Goal: Task Accomplishment & Management: Manage account settings

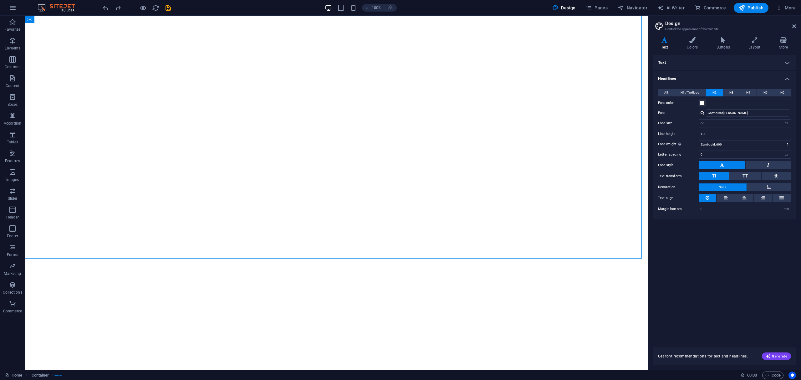
select select "px"
select select "600"
select select "px"
select select "rem"
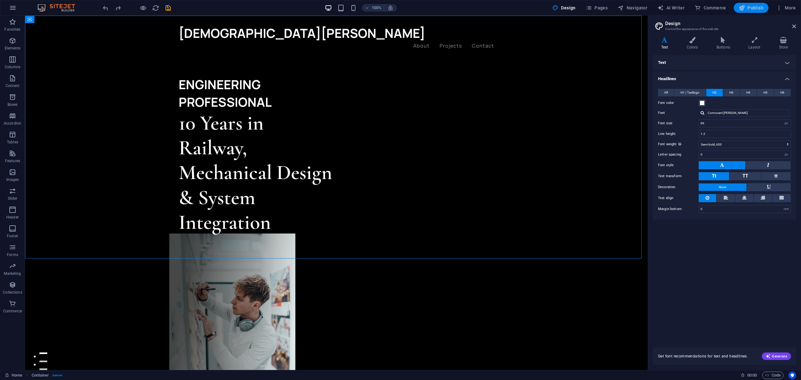
click at [764, 8] on span "Publish" at bounding box center [751, 8] width 25 height 6
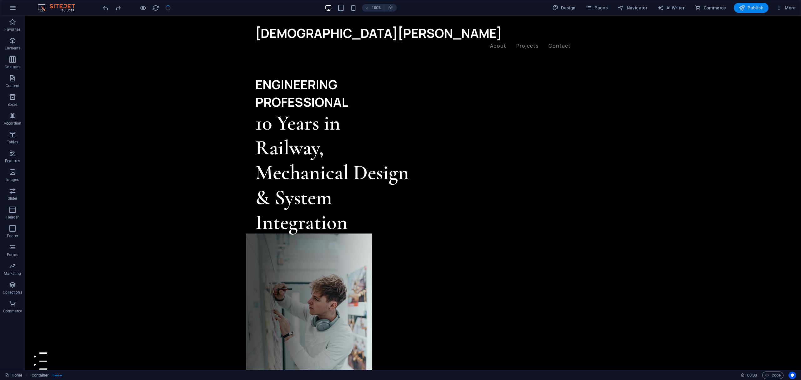
checkbox input "false"
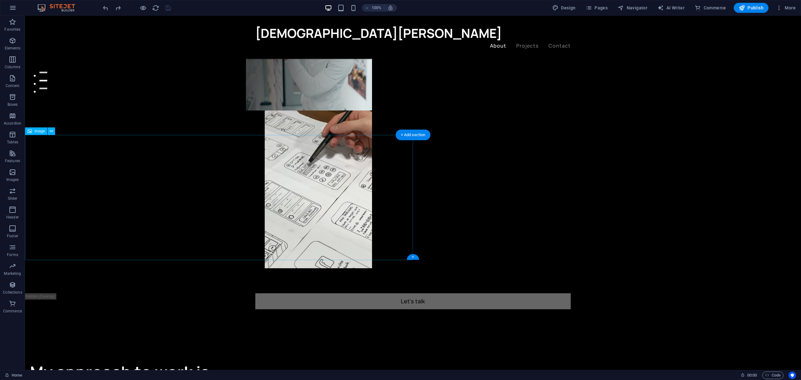
scroll to position [292, 0]
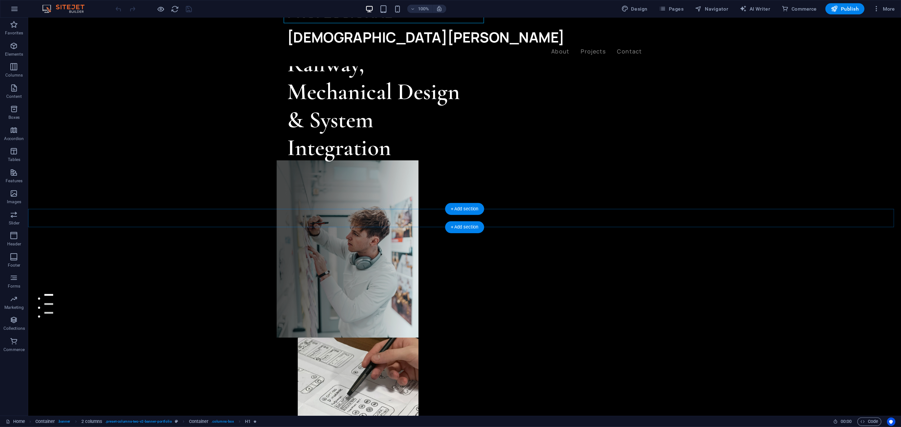
scroll to position [125, 0]
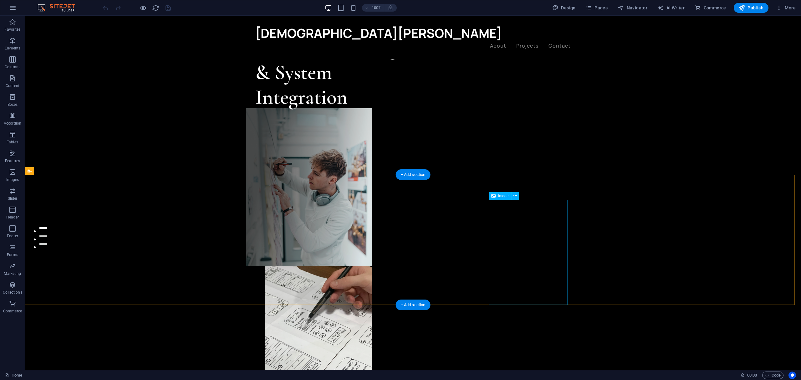
click at [495, 197] on icon at bounding box center [493, 196] width 4 height 8
click at [500, 196] on span "Image" at bounding box center [503, 196] width 10 height 4
click at [516, 195] on icon at bounding box center [515, 195] width 3 height 7
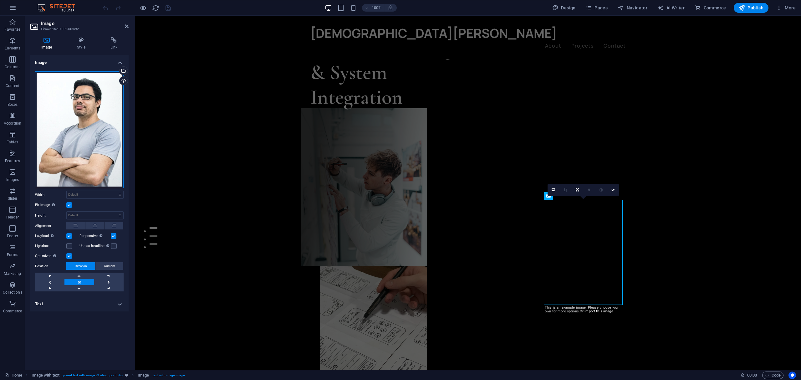
click at [85, 115] on div "Drag files here, click to choose files or select files from Files or our free s…" at bounding box center [79, 129] width 89 height 117
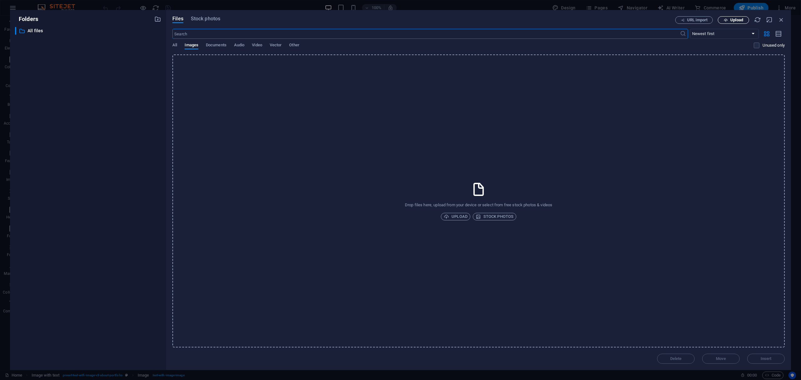
click at [601, 18] on button "Upload" at bounding box center [733, 20] width 31 height 8
click at [217, 110] on div "Drop files here, upload from your device or select from free stock photos & vid…" at bounding box center [478, 200] width 612 height 293
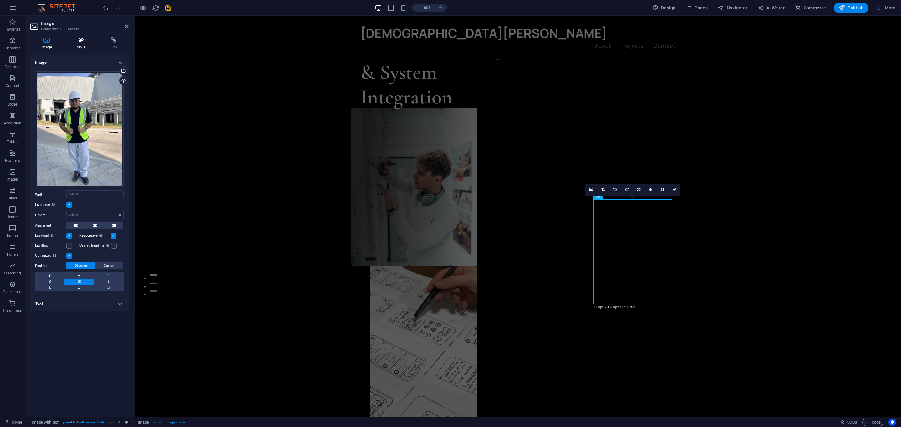
click at [85, 43] on h4 "Style" at bounding box center [82, 43] width 33 height 13
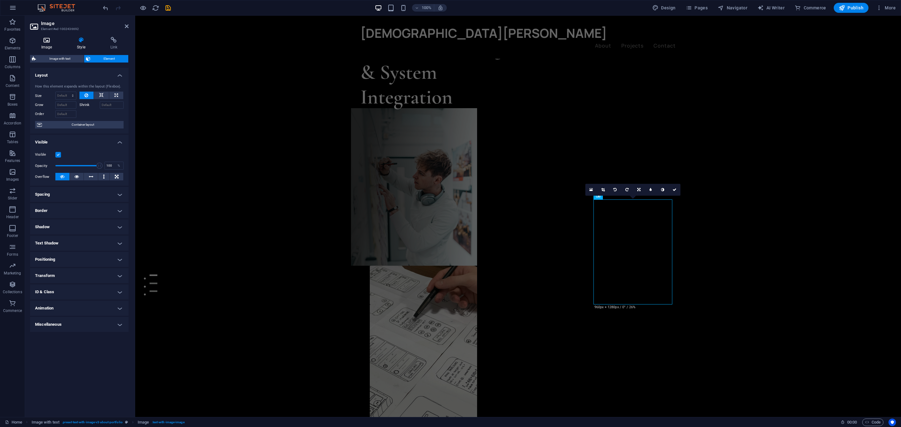
click at [53, 43] on h4 "Image" at bounding box center [48, 43] width 36 height 13
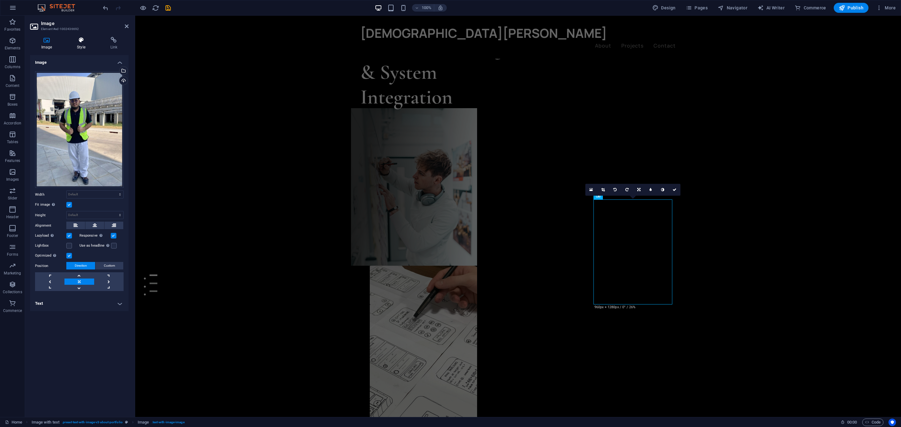
click at [86, 39] on icon at bounding box center [81, 40] width 31 height 6
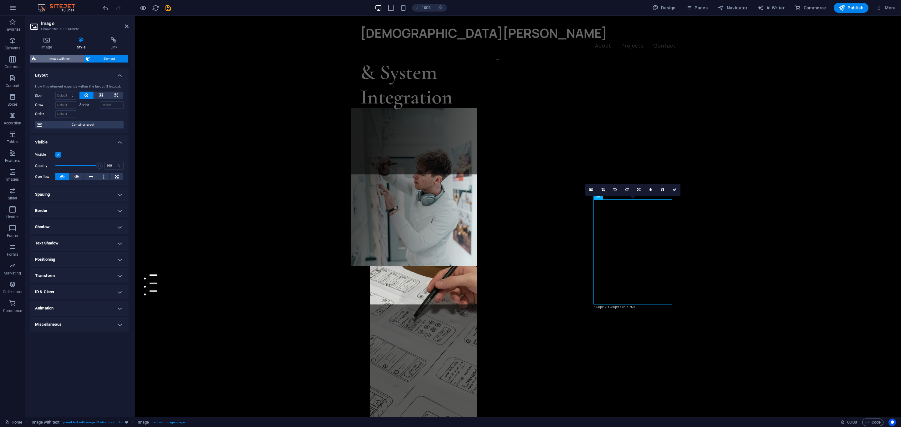
click at [63, 60] on span "Image with text" at bounding box center [60, 59] width 44 height 8
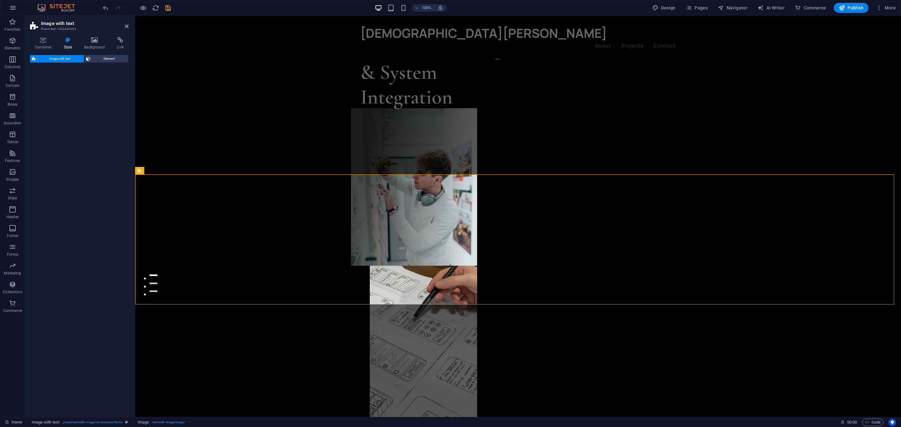
select select "rem"
select select "px"
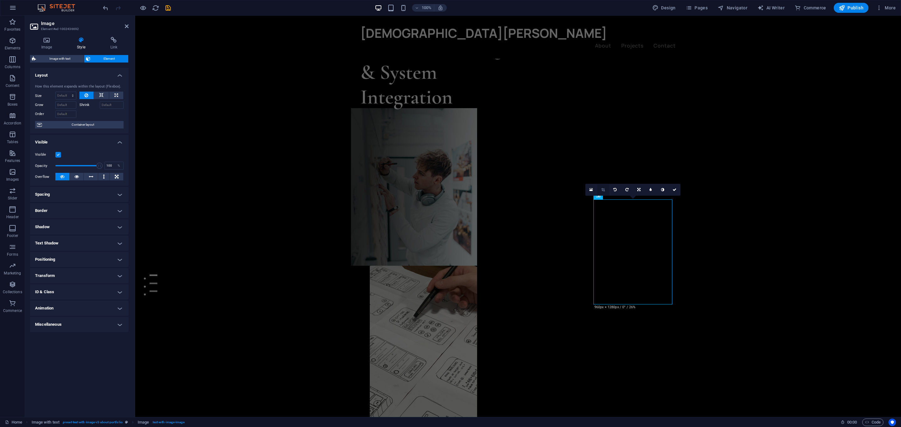
click at [601, 188] on icon at bounding box center [602, 190] width 3 height 4
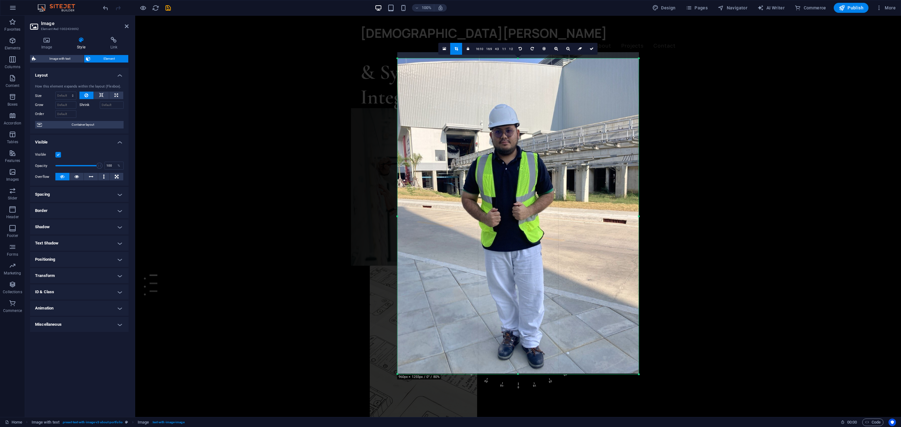
drag, startPoint x: 519, startPoint y: 55, endPoint x: 518, endPoint y: 61, distance: 6.3
click at [518, 61] on div "180 170 160 150 140 130 120 110 100 90 80 70 60 50 40 30 20 10 0 -10 -20 -30 -4…" at bounding box center [518, 217] width 241 height 316
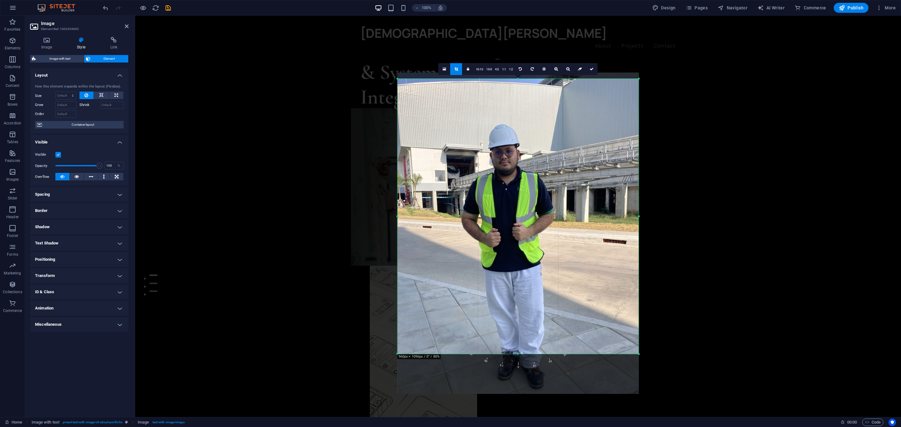
drag, startPoint x: 517, startPoint y: 374, endPoint x: 524, endPoint y: 334, distance: 40.6
click at [524, 285] on div "180 170 160 150 140 130 120 110 100 90 80 70 60 50 40 30 20 10 0 -10 -20 -30 -4…" at bounding box center [518, 216] width 241 height 275
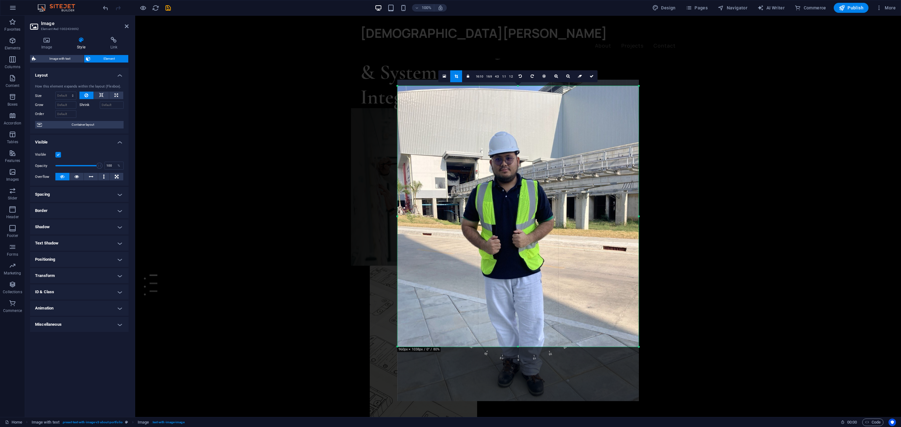
drag, startPoint x: 518, startPoint y: 354, endPoint x: 518, endPoint y: 336, distance: 18.2
click at [518, 285] on div "180 170 160 150 140 130 120 110 100 90 80 70 60 50 40 30 20 10 0 -10 -20 -30 -4…" at bounding box center [518, 216] width 241 height 261
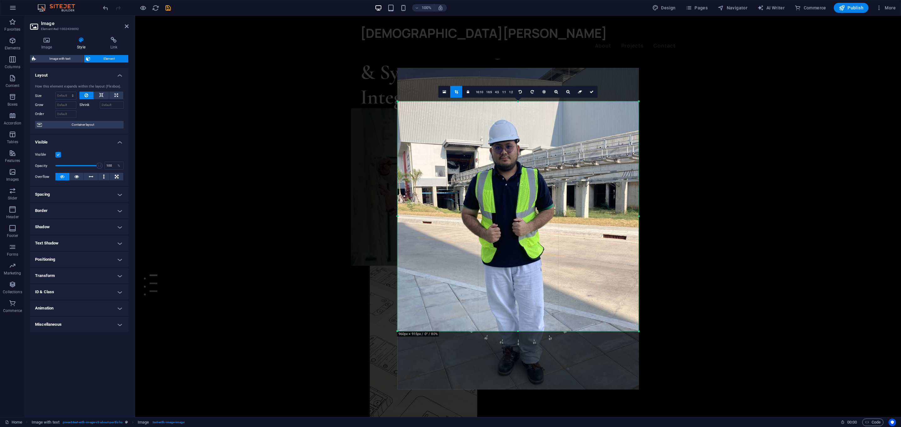
drag, startPoint x: 518, startPoint y: 87, endPoint x: 519, endPoint y: 114, distance: 27.2
click at [519, 114] on div "180 170 160 150 140 130 120 110 100 90 80 70 60 50 40 30 20 10 0 -10 -20 -30 -4…" at bounding box center [518, 217] width 241 height 230
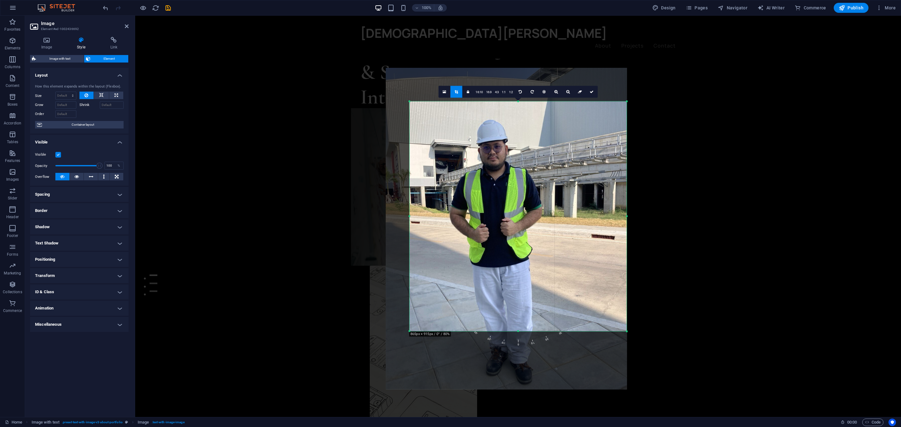
drag, startPoint x: 397, startPoint y: 219, endPoint x: 421, endPoint y: 218, distance: 23.8
click at [421, 218] on div "180 170 160 150 140 130 120 110 100 90 80 70 60 50 40 30 20 10 0 -10 -20 -30 -4…" at bounding box center [518, 217] width 217 height 230
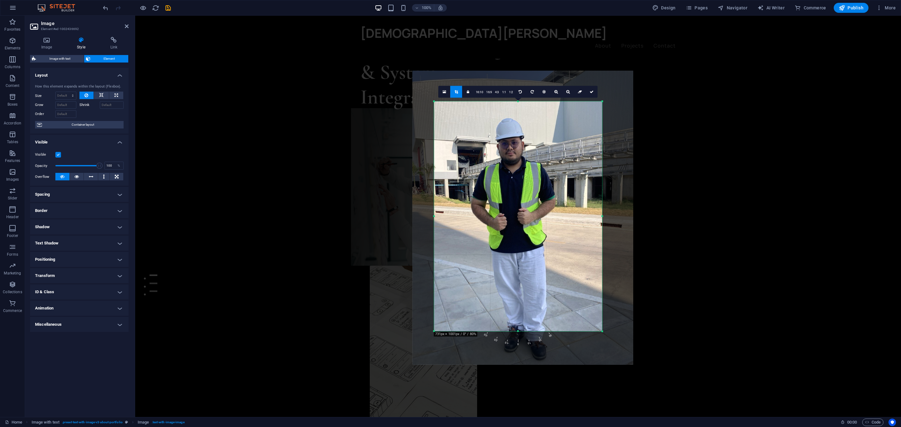
drag, startPoint x: 627, startPoint y: 218, endPoint x: 577, endPoint y: 224, distance: 49.5
click at [577, 224] on div "180 170 160 150 140 130 120 110 100 90 80 70 60 50 40 30 20 10 0 -10 -20 -30 -4…" at bounding box center [518, 217] width 168 height 230
click at [601, 224] on div at bounding box center [518, 170] width 766 height 309
click at [594, 93] on link at bounding box center [592, 92] width 12 height 12
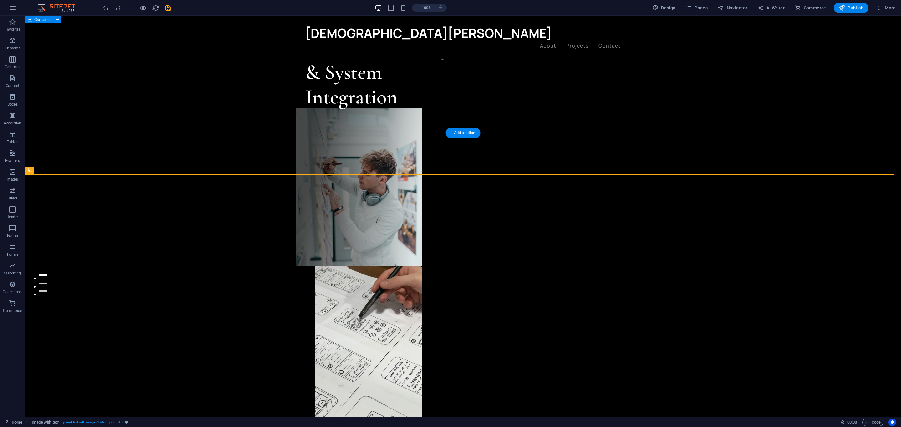
click at [601, 88] on div "ENGINEERING PROFESSIONAL 10 Years in Railway, Mechanical Design & System Integr…" at bounding box center [463, 169] width 876 height 558
click at [168, 8] on icon "save" at bounding box center [168, 7] width 7 height 7
checkbox input "false"
click at [601, 10] on span "Publish" at bounding box center [851, 8] width 25 height 6
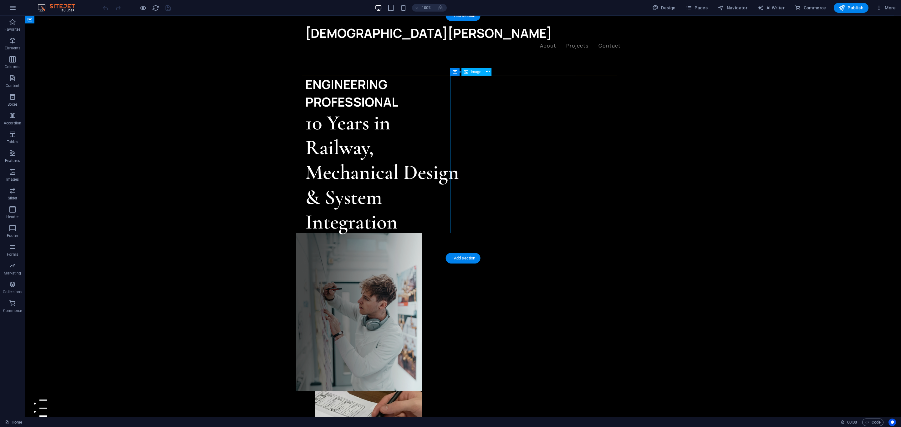
click at [422, 233] on figure at bounding box center [359, 312] width 126 height 158
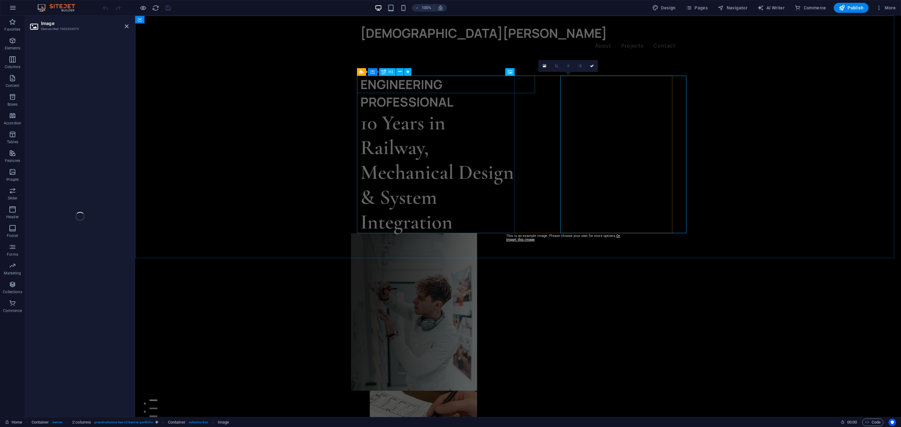
select select "%"
select select "px"
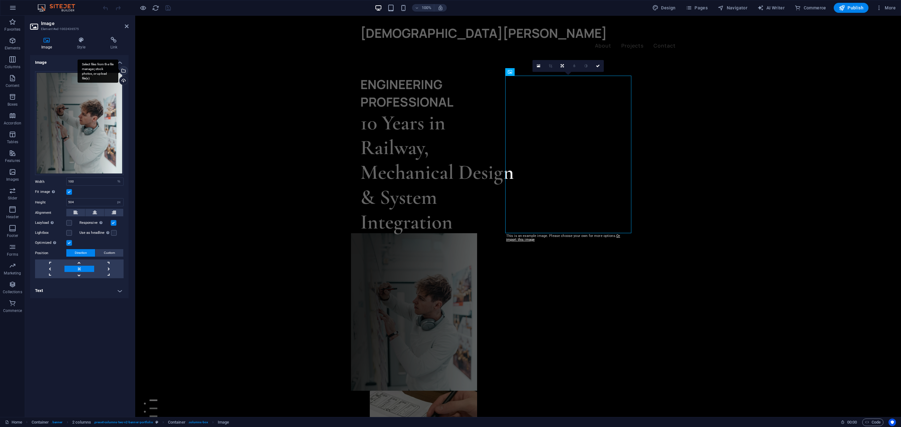
click at [124, 70] on div "Select files from the file manager, stock photos, or upload file(s)" at bounding box center [122, 71] width 9 height 9
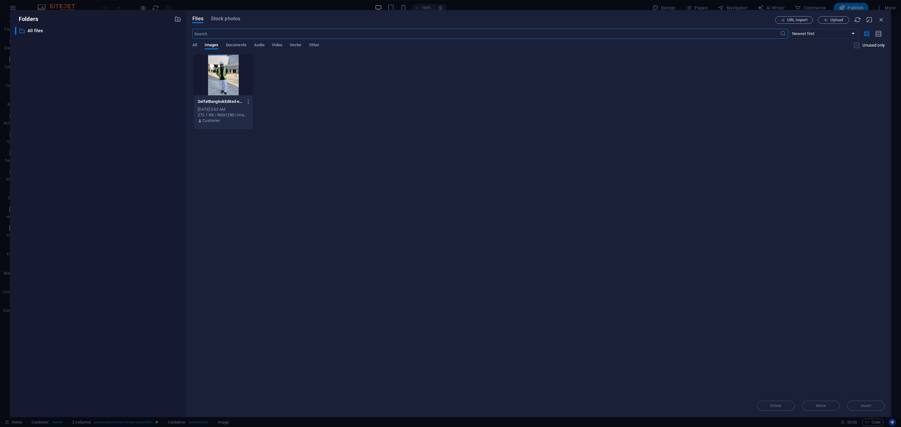
click at [393, 133] on div "Drop files here to upload them instantly SelfatBangkokEdited-e_zZblh2g4zm4CBV8C…" at bounding box center [538, 224] width 693 height 340
click at [197, 42] on span "All" at bounding box center [194, 45] width 5 height 9
click at [842, 19] on span "Upload" at bounding box center [837, 20] width 13 height 4
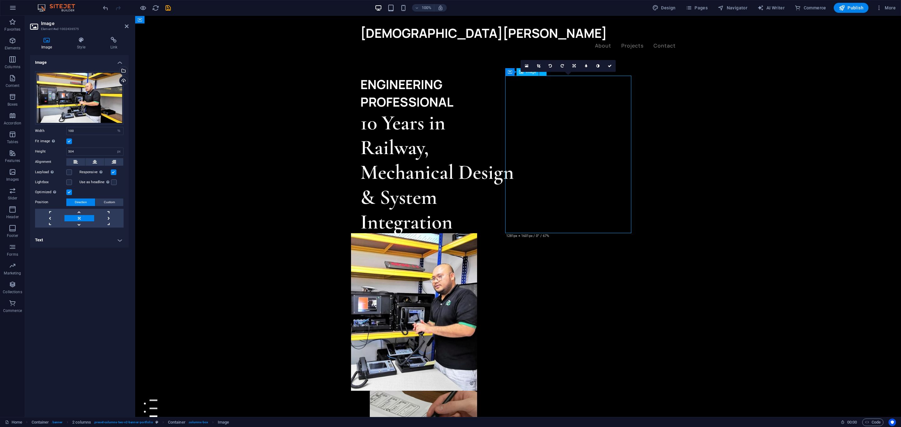
drag, startPoint x: 597, startPoint y: 163, endPoint x: 580, endPoint y: 162, distance: 16.9
click at [477, 233] on figure at bounding box center [414, 312] width 126 height 158
click at [105, 106] on div "Drag files here, click to choose files or select files from Files or our free s…" at bounding box center [79, 97] width 89 height 53
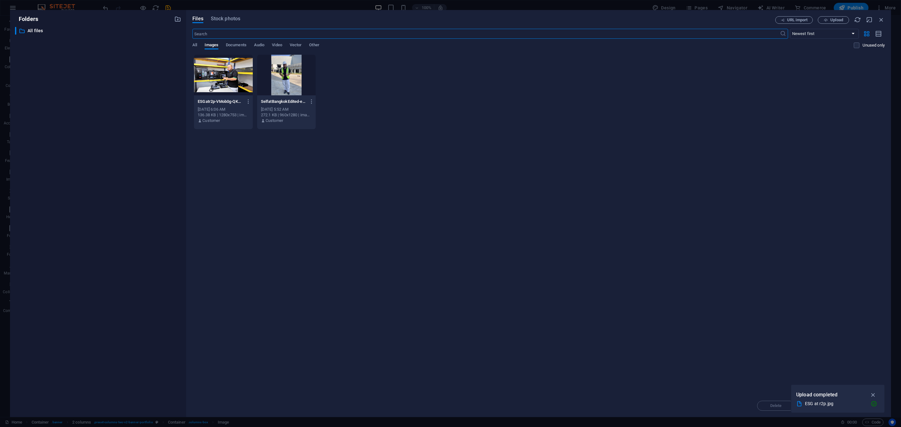
click at [237, 80] on div at bounding box center [223, 75] width 59 height 41
click at [221, 81] on div "1" at bounding box center [223, 75] width 59 height 41
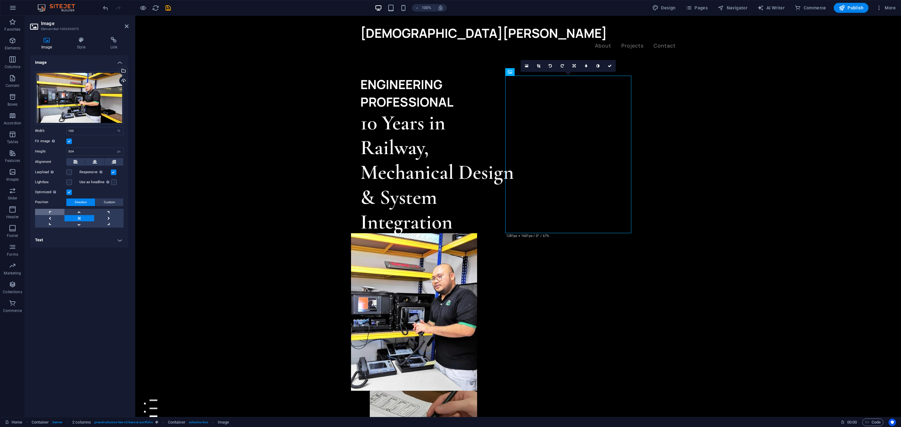
click at [51, 215] on link at bounding box center [49, 212] width 29 height 6
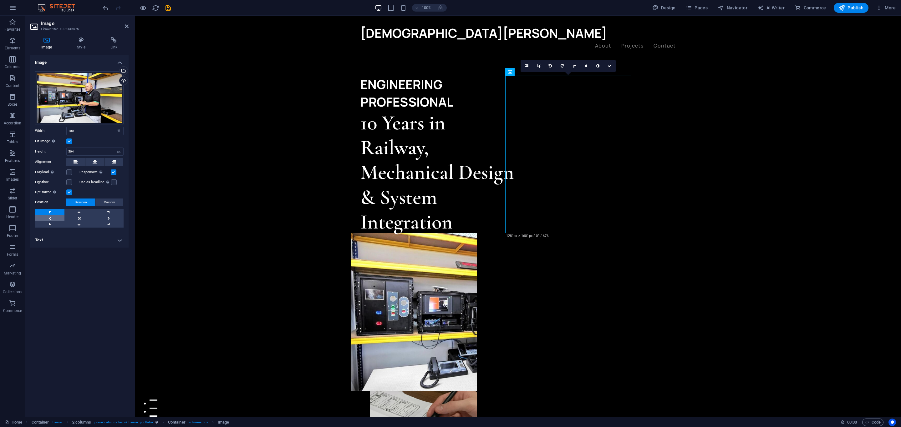
click at [51, 218] on link at bounding box center [49, 218] width 29 height 6
click at [105, 216] on link at bounding box center [108, 218] width 29 height 6
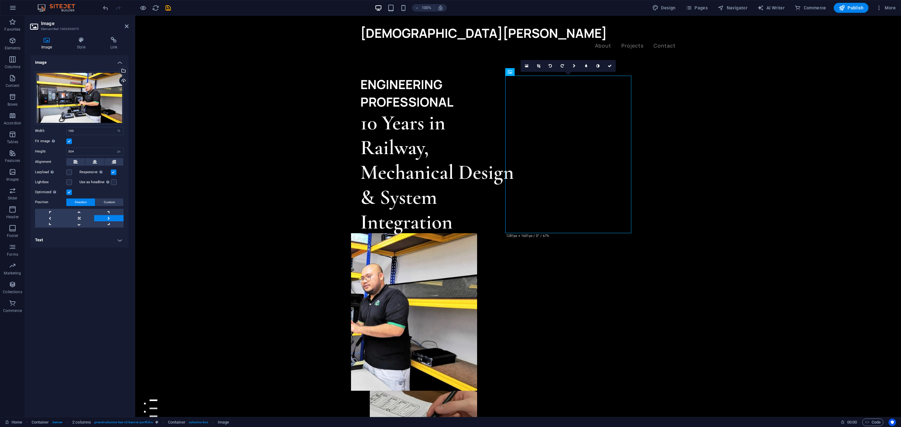
click at [114, 219] on link at bounding box center [108, 218] width 29 height 6
click at [87, 219] on link at bounding box center [78, 218] width 29 height 6
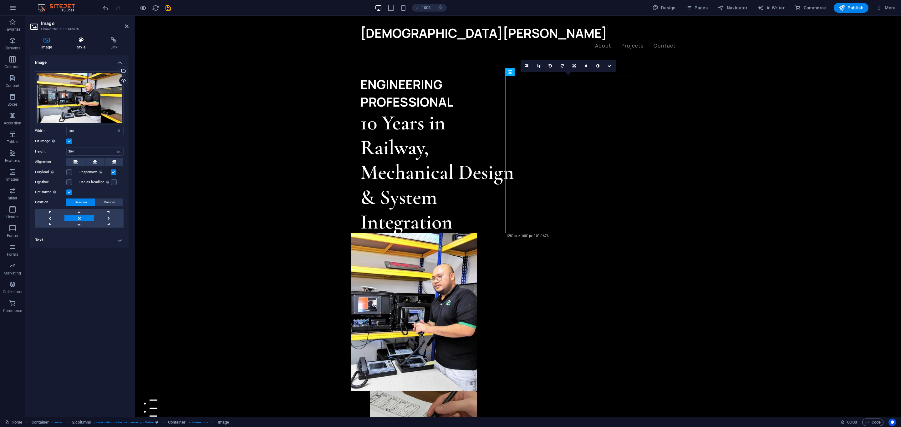
click at [80, 45] on h4 "Style" at bounding box center [82, 43] width 33 height 13
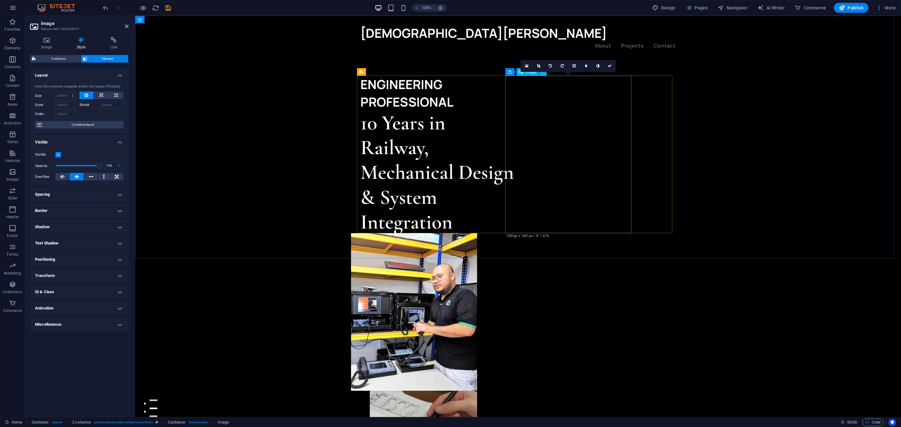
click at [477, 233] on figure at bounding box center [414, 312] width 126 height 158
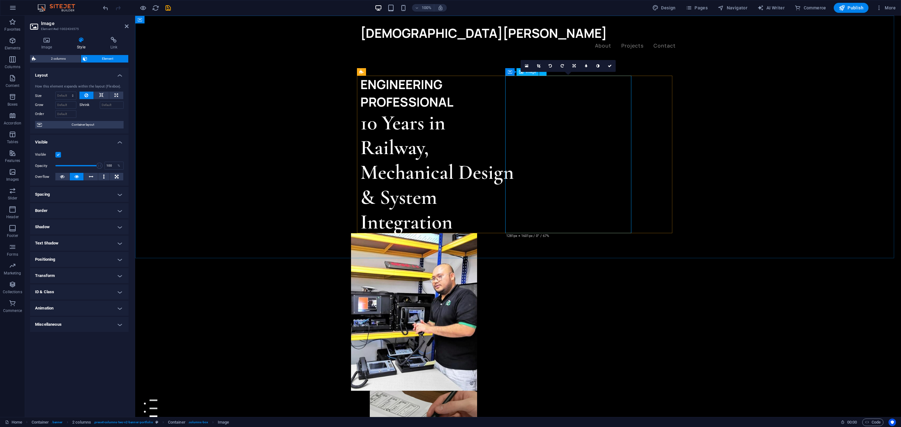
click at [477, 233] on figure at bounding box center [414, 312] width 126 height 158
click at [537, 64] on icon at bounding box center [538, 66] width 3 height 4
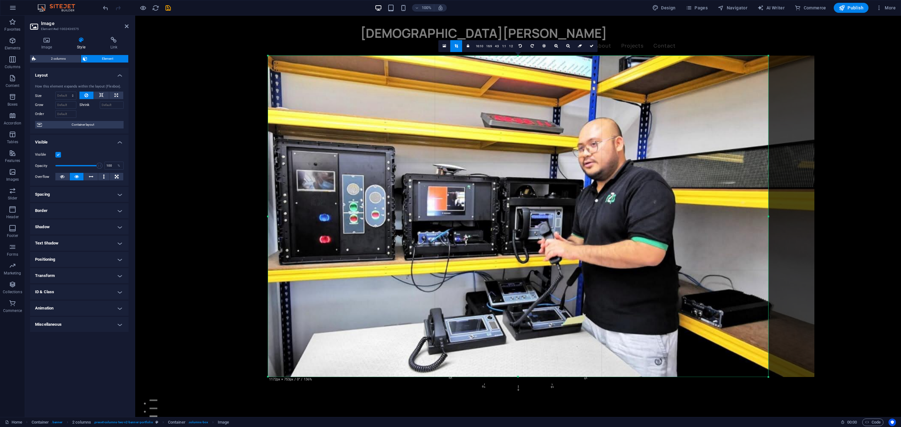
drag, startPoint x: 792, startPoint y: 201, endPoint x: 745, endPoint y: 202, distance: 46.3
click at [745, 202] on div "180 170 160 150 140 130 120 110 100 90 80 70 60 50 40 30 20 10 0 -10 -20 -30 -4…" at bounding box center [518, 216] width 500 height 321
click at [455, 45] on icon at bounding box center [456, 46] width 3 height 4
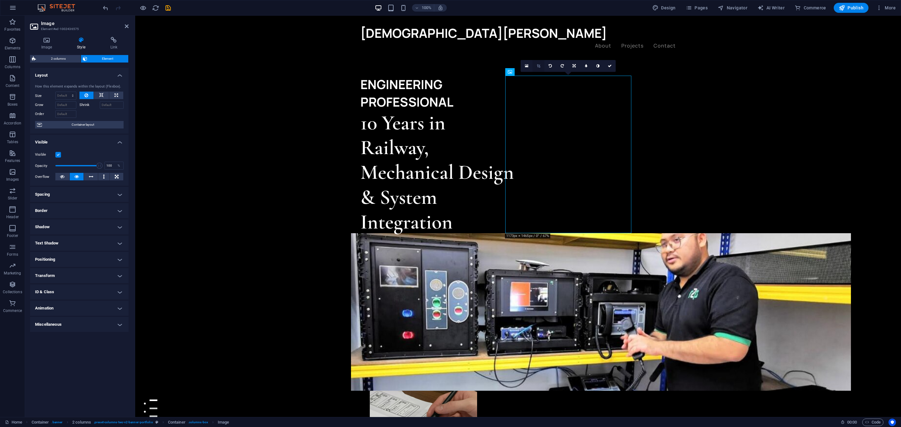
click at [538, 63] on link at bounding box center [539, 66] width 12 height 12
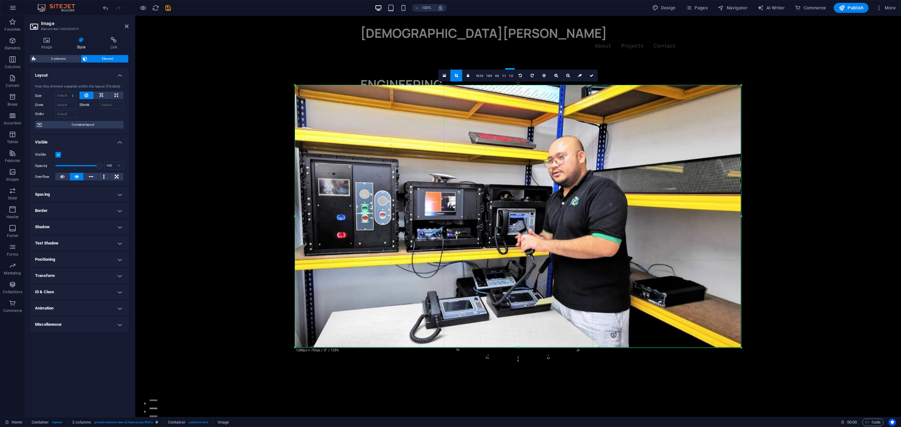
drag, startPoint x: 749, startPoint y: 217, endPoint x: 736, endPoint y: 220, distance: 12.8
click at [736, 220] on div "180 170 160 150 140 130 120 110 100 90 80 70 60 50 40 30 20 10 0 -10 -20 -30 -4…" at bounding box center [518, 216] width 446 height 263
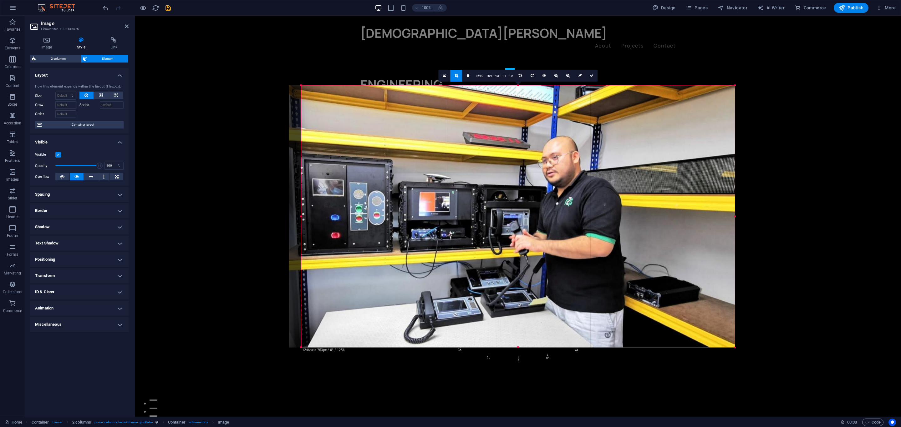
drag, startPoint x: 296, startPoint y: 218, endPoint x: 308, endPoint y: 219, distance: 12.2
click at [308, 219] on div "180 170 160 150 140 130 120 110 100 90 80 70 60 50 40 30 20 10 0 -10 -20 -30 -4…" at bounding box center [518, 216] width 434 height 262
click at [773, 53] on div "Drag here to replace the existing content. Press “Ctrl” if you want to create a…" at bounding box center [518, 217] width 766 height 402
click at [460, 76] on link at bounding box center [456, 76] width 12 height 12
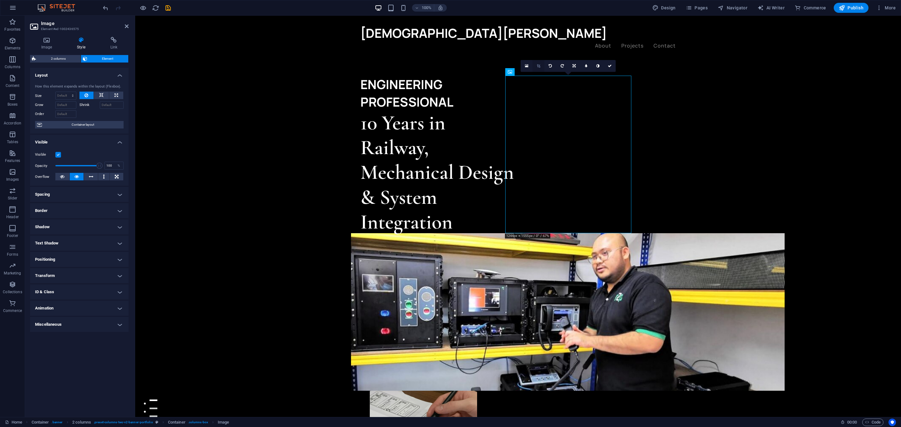
click at [535, 67] on link at bounding box center [539, 66] width 12 height 12
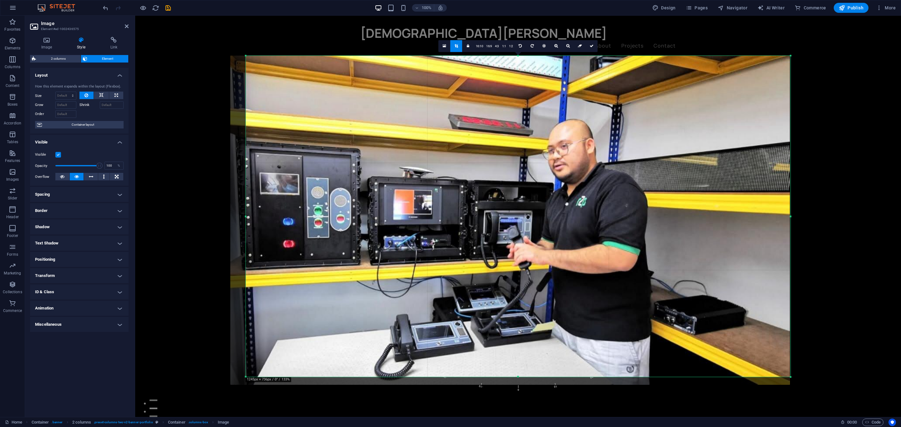
drag, startPoint x: 777, startPoint y: 217, endPoint x: 652, endPoint y: 206, distance: 126.0
click at [801, 216] on div "Drag here to replace the existing content. Press “Ctrl” if you want to create a…" at bounding box center [518, 217] width 766 height 402
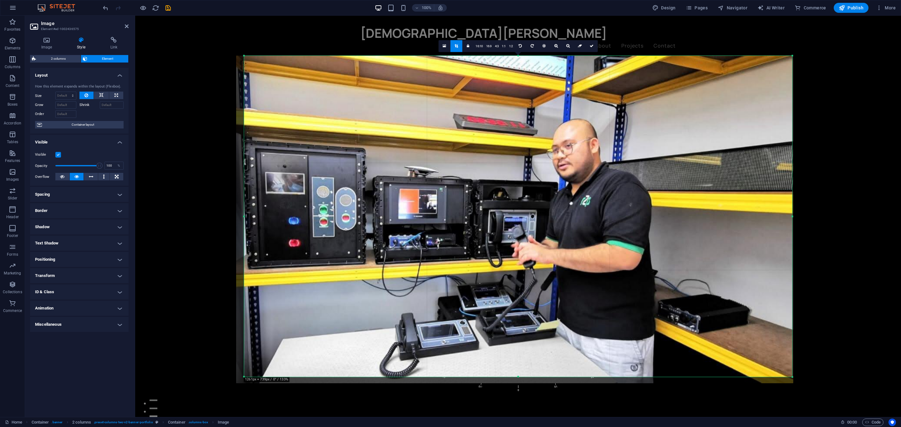
drag, startPoint x: 248, startPoint y: 217, endPoint x: 241, endPoint y: 217, distance: 7.5
click at [244, 217] on div "180 170 160 150 140 130 120 110 100 90 80 70 60 50 40 30 20 10 0 -10 -20 -30 -4…" at bounding box center [518, 216] width 548 height 321
click at [455, 44] on icon at bounding box center [456, 46] width 3 height 4
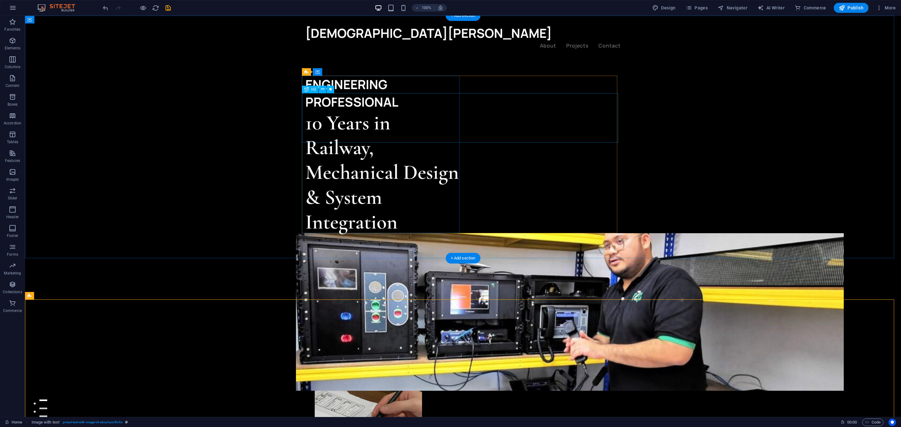
click at [463, 111] on div "10 Years in Railway, Mechanical Design & System Integration" at bounding box center [384, 173] width 158 height 124
click at [384, 111] on div "10 Years in Railway, Mechanical Design & System Integration" at bounding box center [384, 173] width 158 height 124
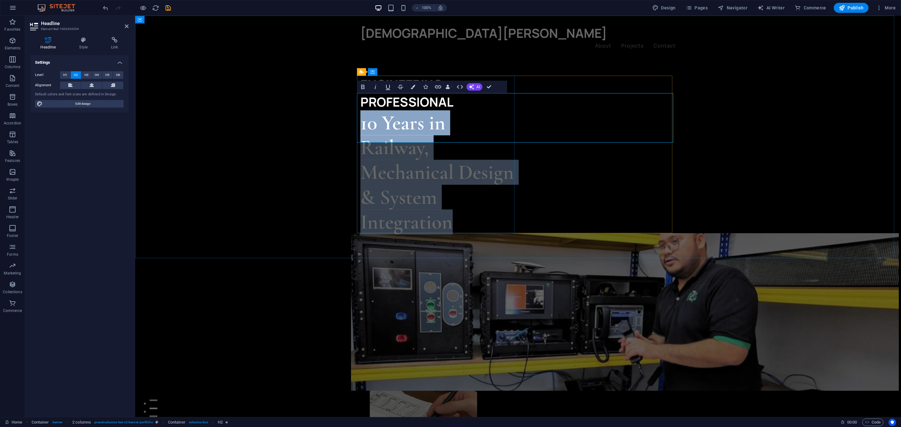
click at [518, 111] on h2 "10 Years in Railway, Mechanical Design & System Integration" at bounding box center [440, 173] width 158 height 124
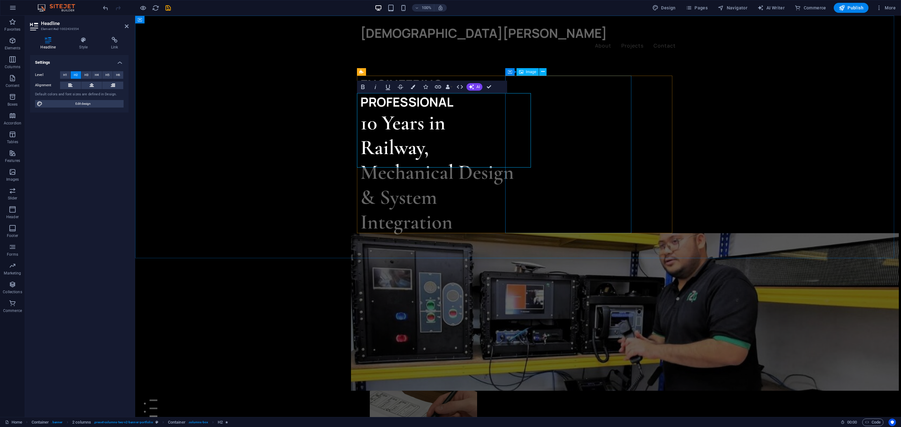
click at [477, 233] on figure at bounding box center [414, 312] width 126 height 158
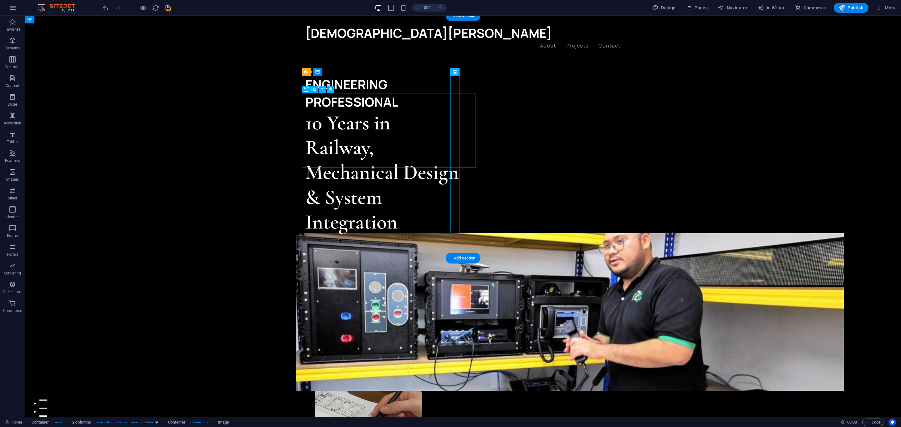
click at [415, 127] on div "10 Years in Railway, Mechanical Design & System Integration" at bounding box center [384, 173] width 158 height 124
click at [425, 116] on div "10 Years in Railway, Mechanical Design & System Integration" at bounding box center [384, 173] width 158 height 124
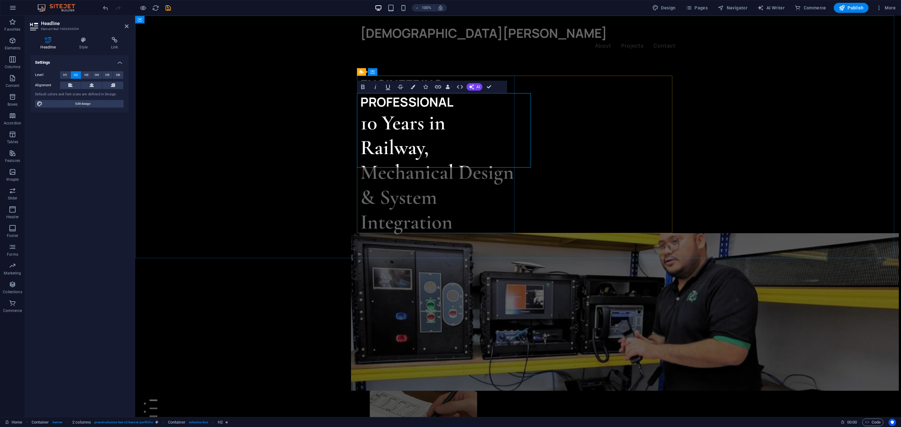
click at [425, 111] on h2 "10 Years in Railway, Mechanical Design & System Integration" at bounding box center [440, 173] width 158 height 124
click at [458, 90] on icon "button" at bounding box center [460, 87] width 8 height 8
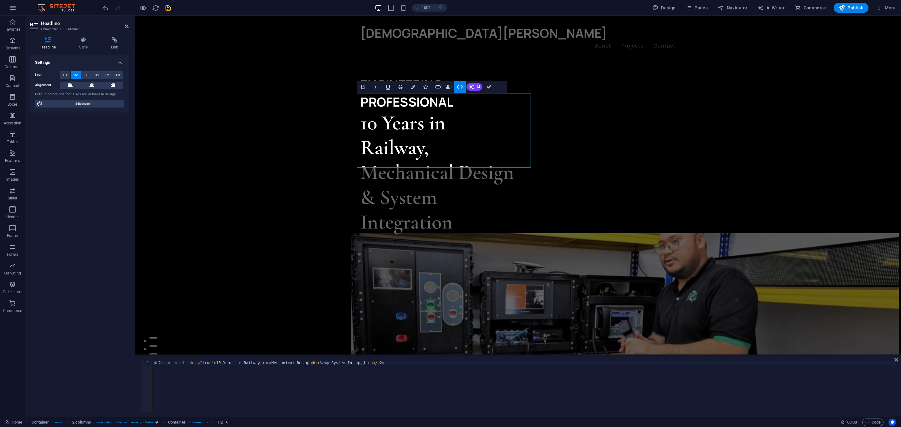
click at [458, 90] on icon "button" at bounding box center [460, 87] width 8 height 8
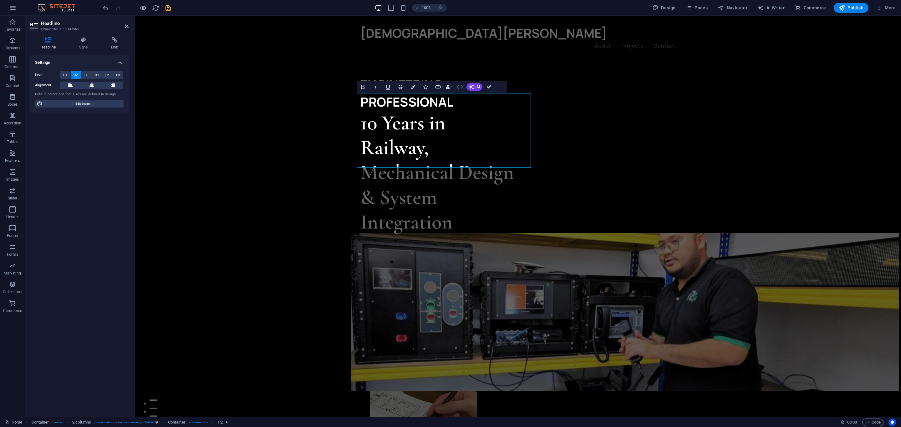
click at [458, 90] on icon "button" at bounding box center [460, 87] width 8 height 8
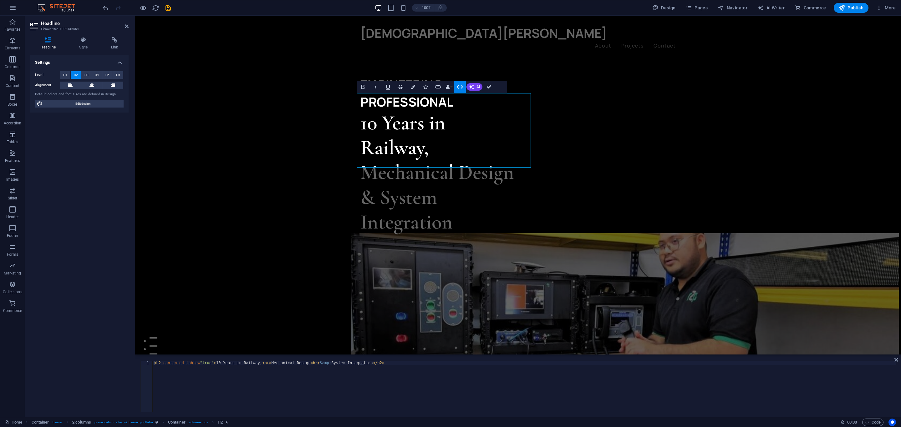
click at [458, 90] on icon "button" at bounding box center [460, 87] width 8 height 8
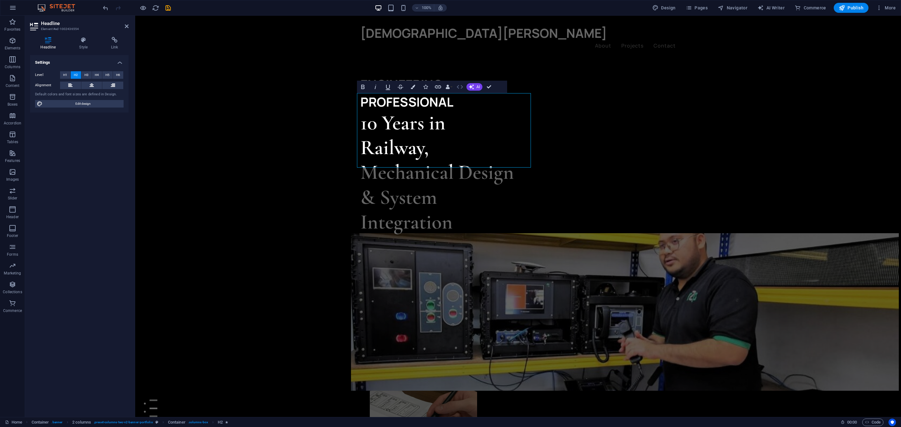
click at [457, 87] on icon "button" at bounding box center [460, 87] width 6 height 4
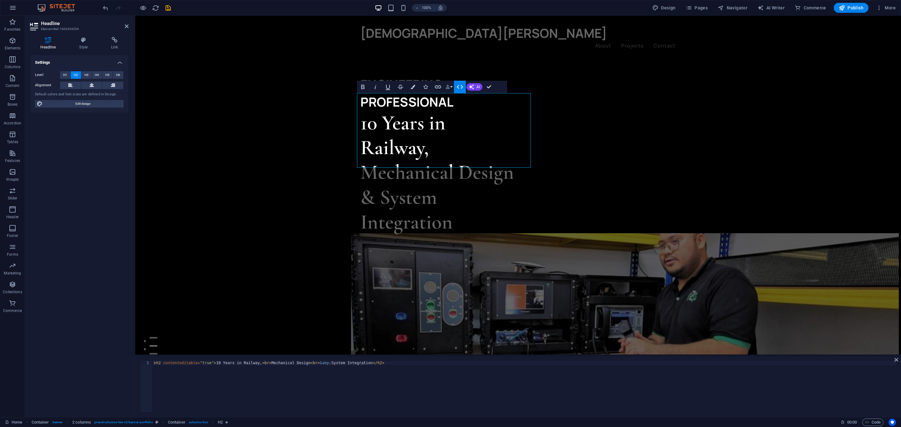
click at [446, 85] on icon "button" at bounding box center [448, 87] width 4 height 4
click at [266, 121] on div "ENGINEERING PROFESSIONAL 10 Years in Railway, Mechanical Design & System Integr…" at bounding box center [518, 295] width 766 height 558
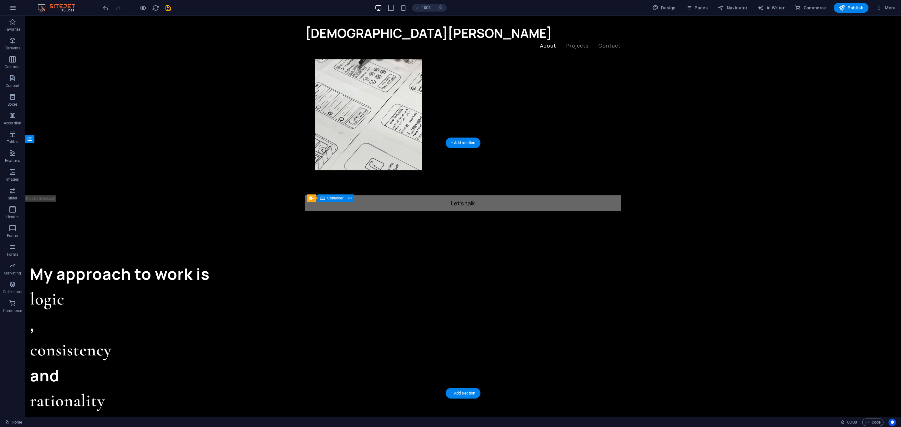
scroll to position [376, 0]
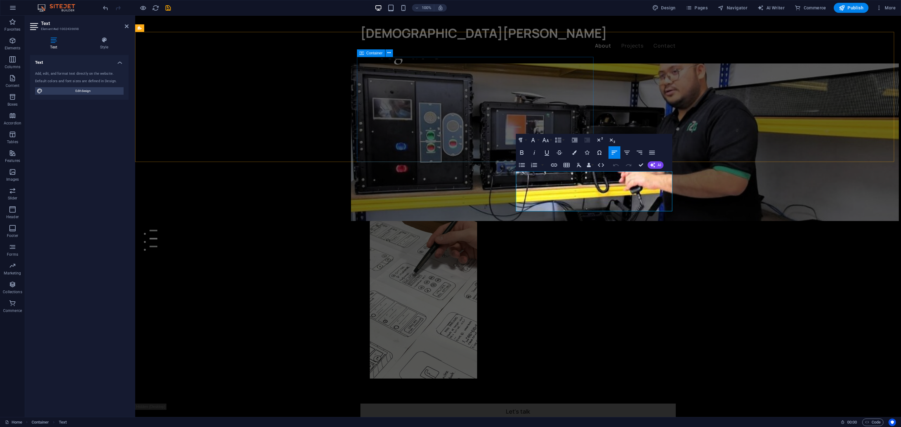
scroll to position [141, 0]
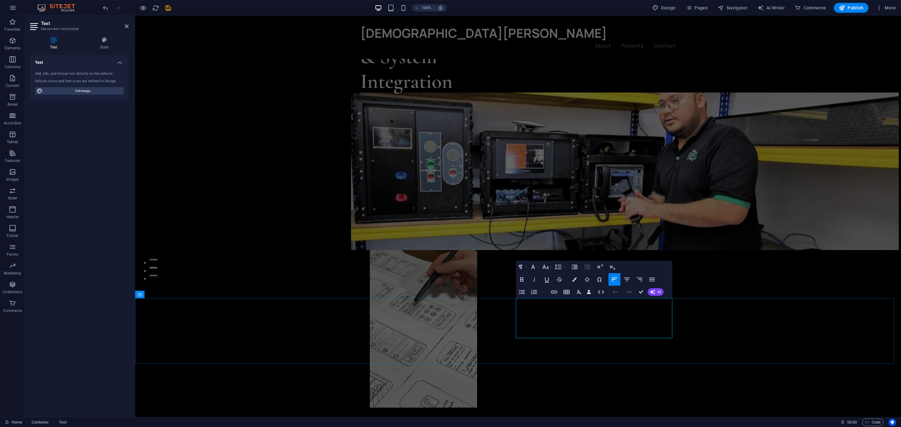
drag, startPoint x: 614, startPoint y: 351, endPoint x: 596, endPoint y: 353, distance: 18.2
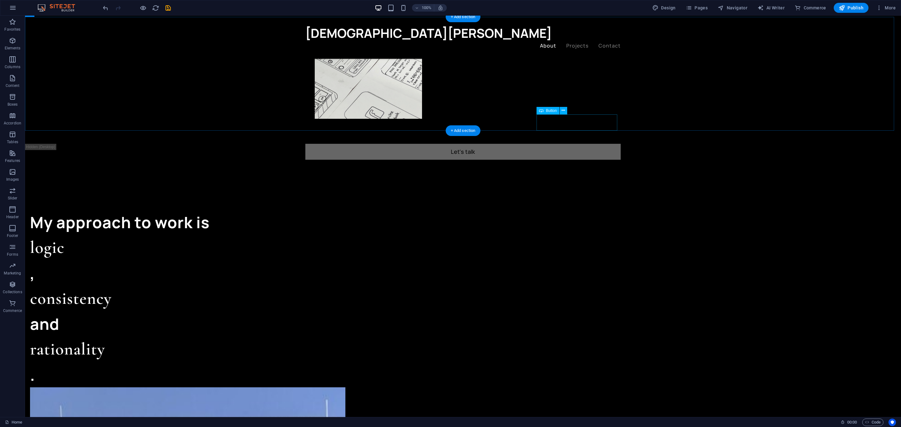
scroll to position [422, 0]
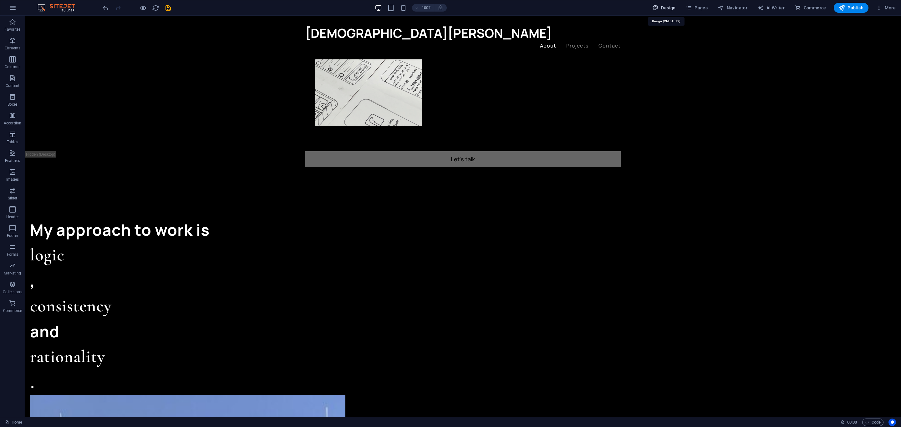
click at [665, 8] on span "Design" at bounding box center [663, 8] width 23 height 6
select select "ease-in-out"
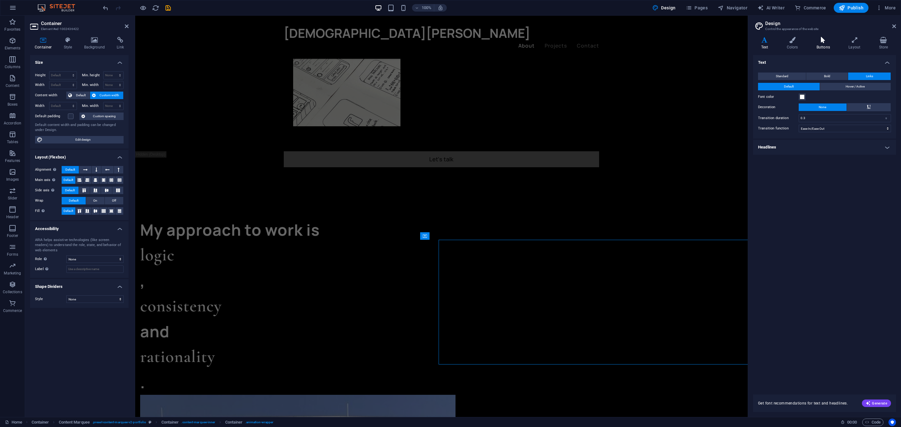
click at [824, 39] on icon at bounding box center [823, 40] width 29 height 6
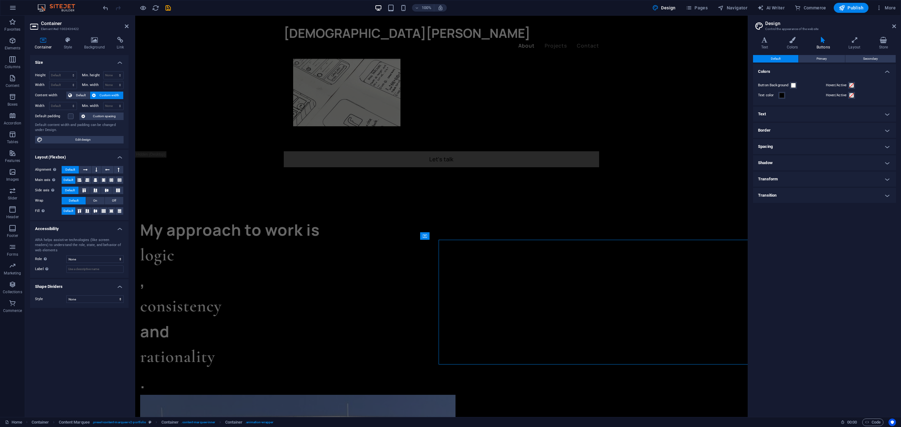
click at [817, 114] on h4 "Text" at bounding box center [824, 114] width 143 height 15
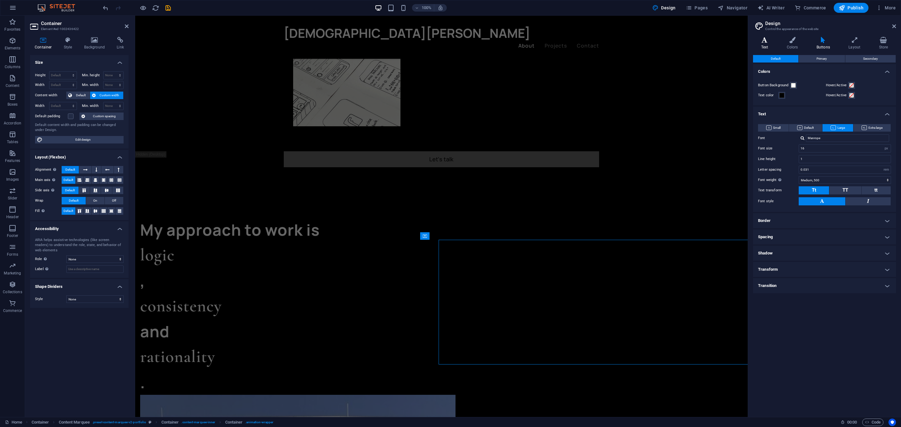
click at [762, 41] on icon at bounding box center [764, 40] width 23 height 6
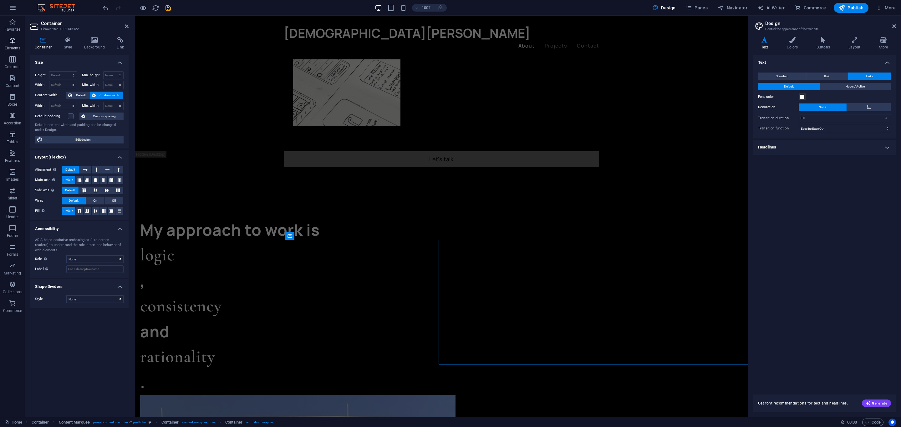
click at [5, 43] on span "Elements" at bounding box center [12, 44] width 25 height 15
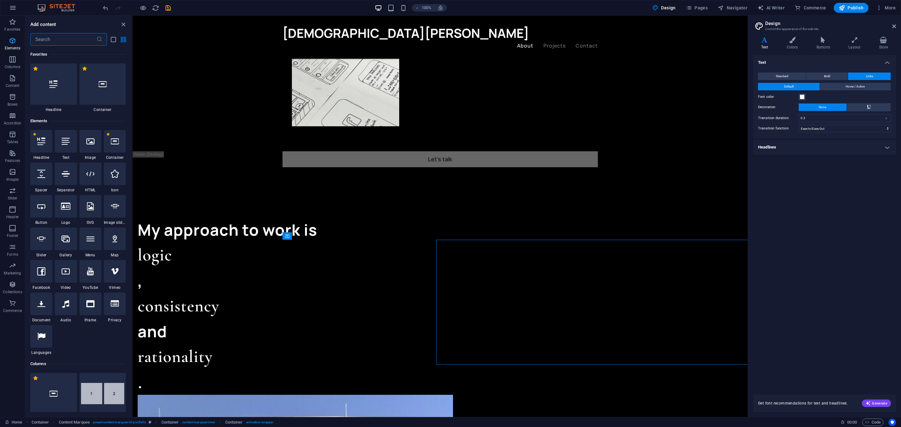
click at [15, 43] on icon "button" at bounding box center [13, 41] width 8 height 8
click at [19, 78] on span "Content" at bounding box center [12, 81] width 25 height 15
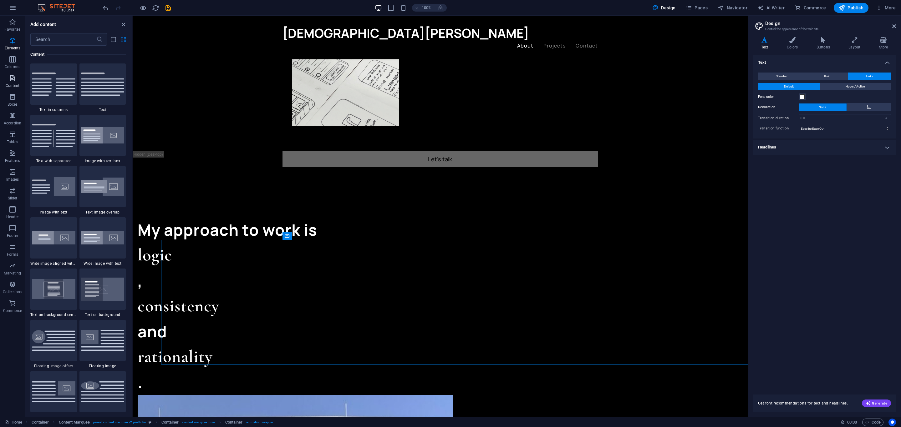
scroll to position [1095, 0]
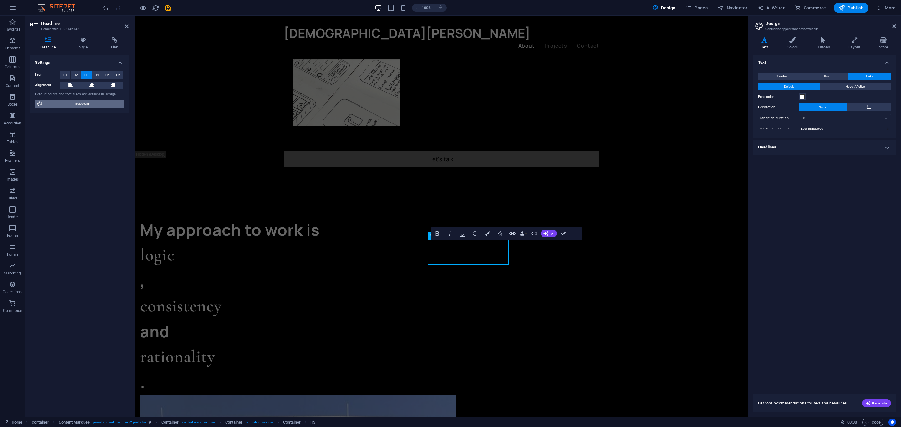
click at [99, 103] on span "Edit design" at bounding box center [82, 104] width 77 height 8
click at [79, 42] on icon at bounding box center [83, 40] width 29 height 6
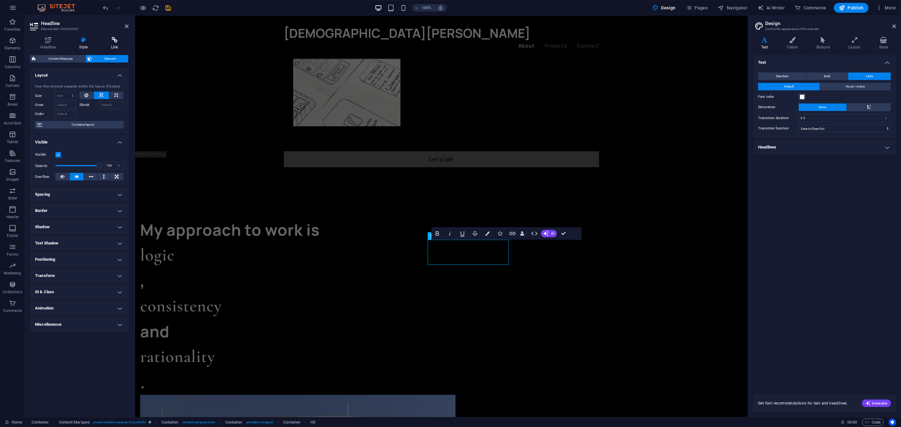
click at [111, 42] on icon at bounding box center [115, 40] width 28 height 6
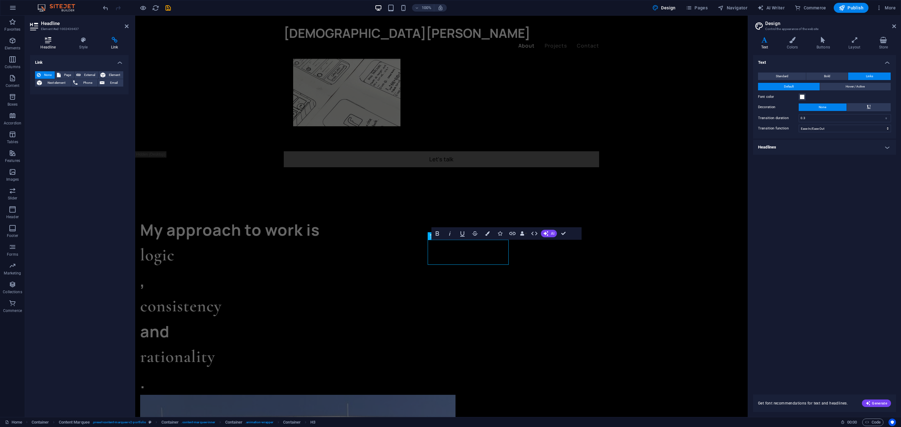
click at [40, 44] on h4 "Headline" at bounding box center [49, 43] width 39 height 13
click at [103, 6] on icon "undo" at bounding box center [105, 7] width 7 height 7
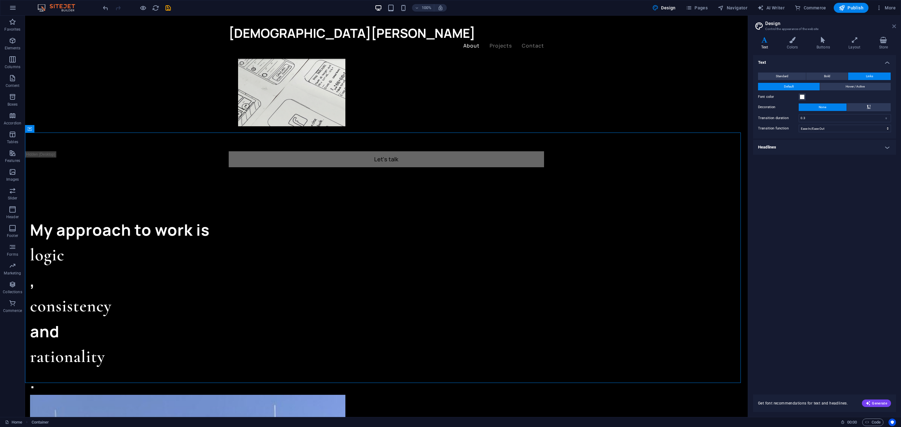
click at [893, 26] on icon at bounding box center [895, 26] width 4 height 5
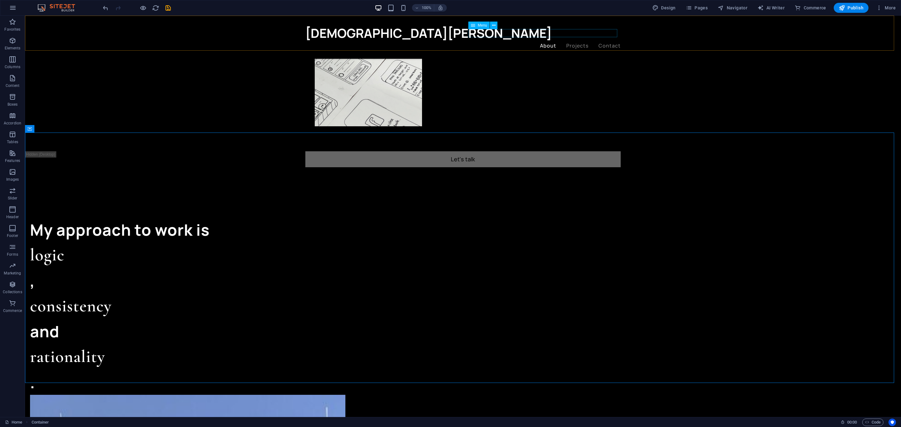
click at [573, 42] on nav "About Projects Contact" at bounding box center [462, 46] width 315 height 8
select select "1"
select select
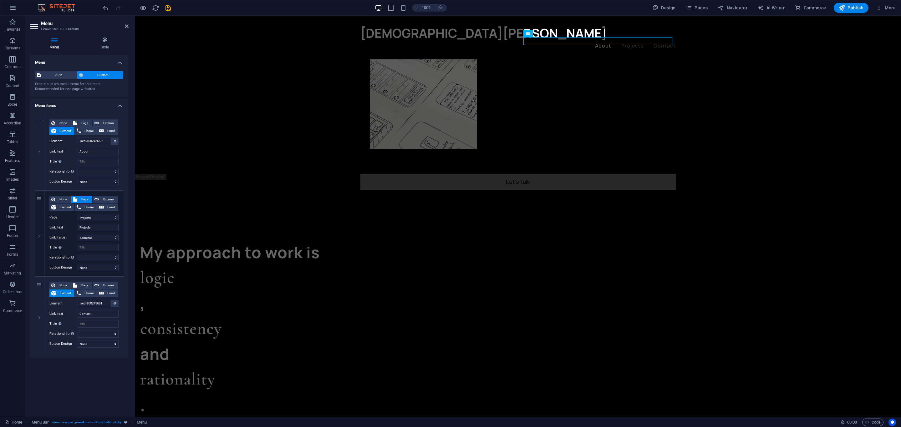
scroll to position [387, 0]
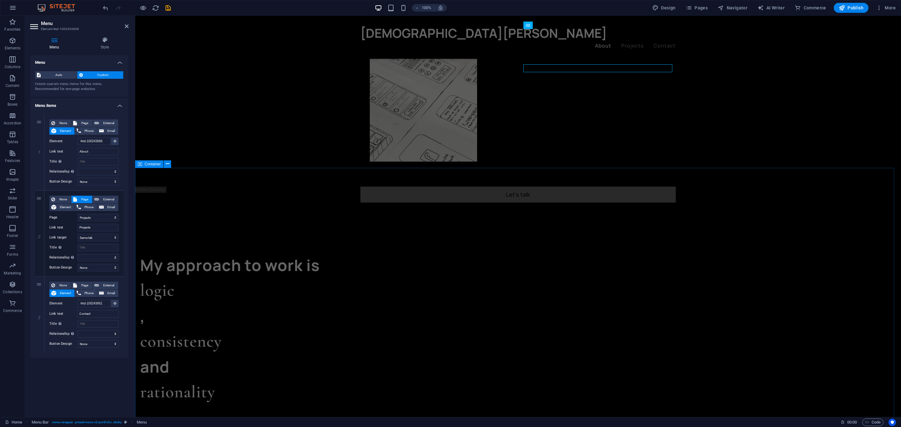
select select "%"
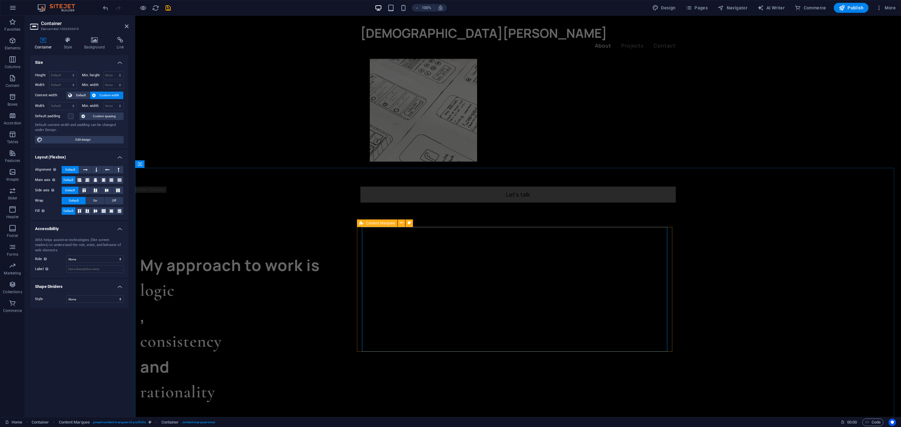
click at [367, 223] on span "Content Marquee" at bounding box center [380, 224] width 29 height 4
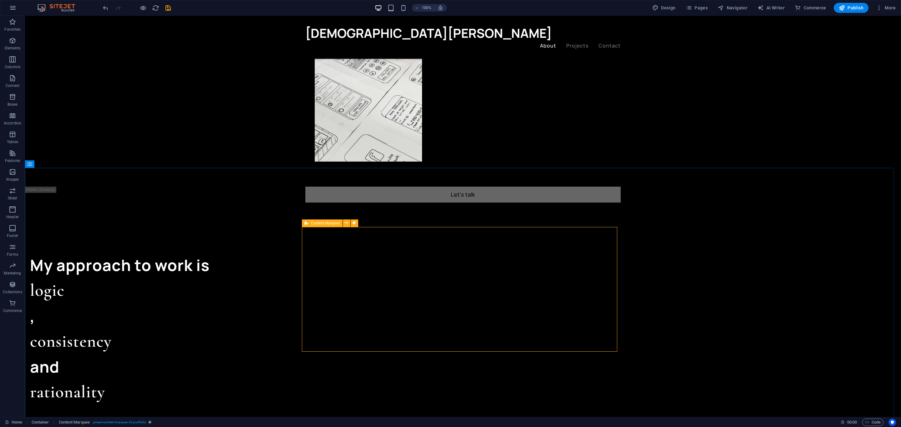
click at [309, 222] on div "Content Marquee" at bounding box center [322, 224] width 41 height 8
click at [348, 224] on icon at bounding box center [346, 223] width 3 height 7
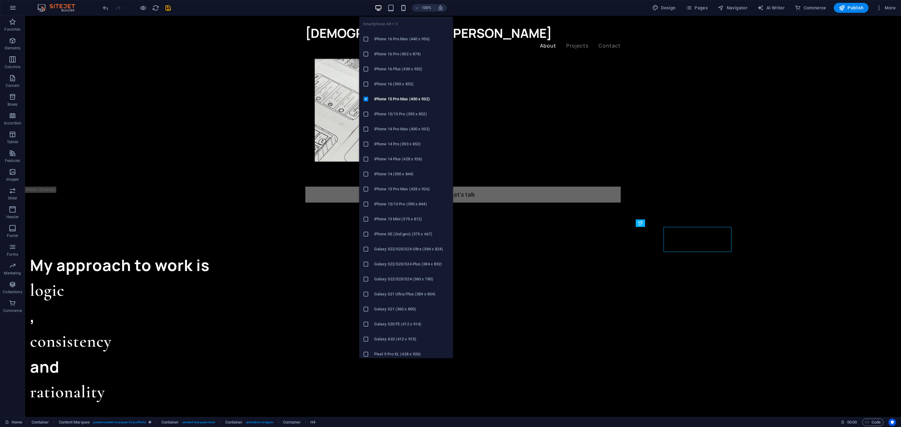
click at [401, 9] on icon "button" at bounding box center [403, 7] width 7 height 7
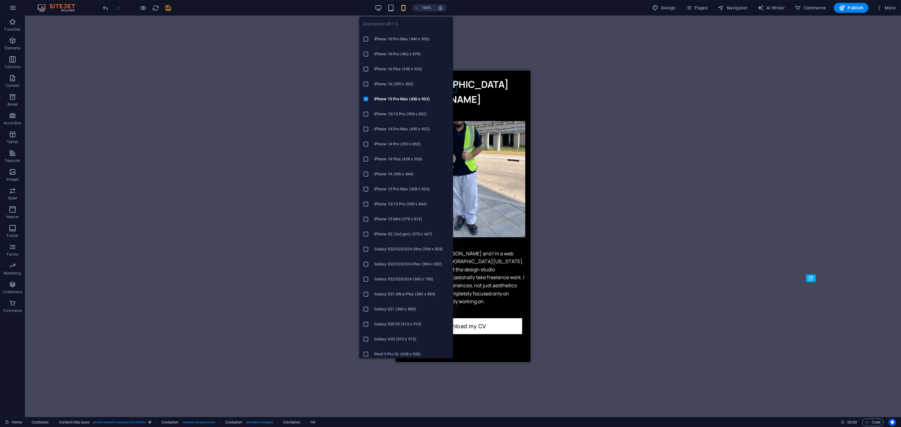
click at [403, 111] on h6 "iPhone 15/15 Pro (393 x 852)" at bounding box center [411, 114] width 75 height 8
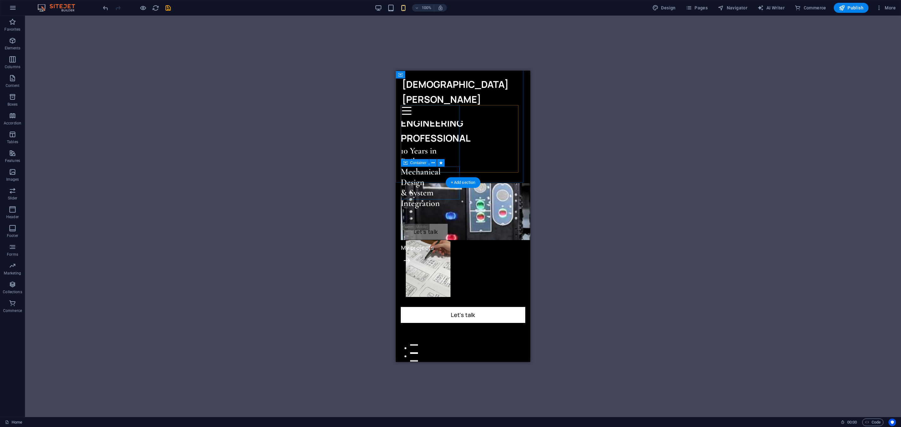
scroll to position [0, 0]
click at [703, 8] on span "Pages" at bounding box center [697, 8] width 22 height 6
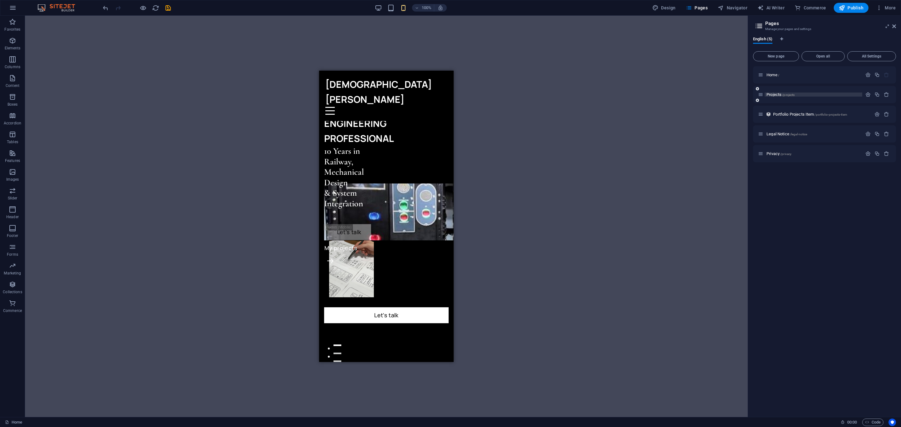
click at [824, 95] on p "Projects /projects" at bounding box center [814, 95] width 94 height 4
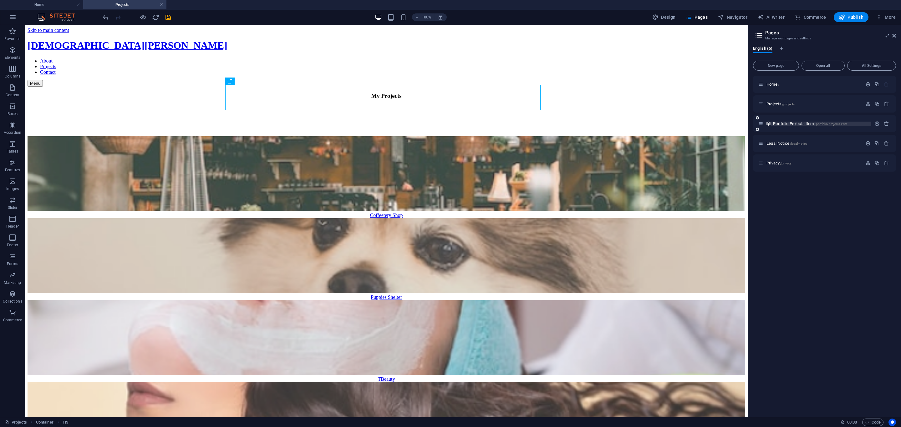
click at [837, 122] on span "/portfolio-projects-item" at bounding box center [831, 123] width 33 height 3
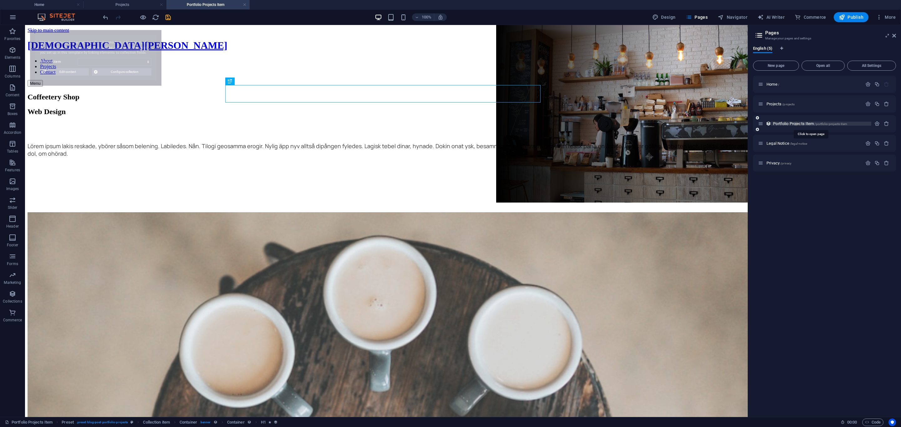
select select "68dde24622e8b0d40d0a059b"
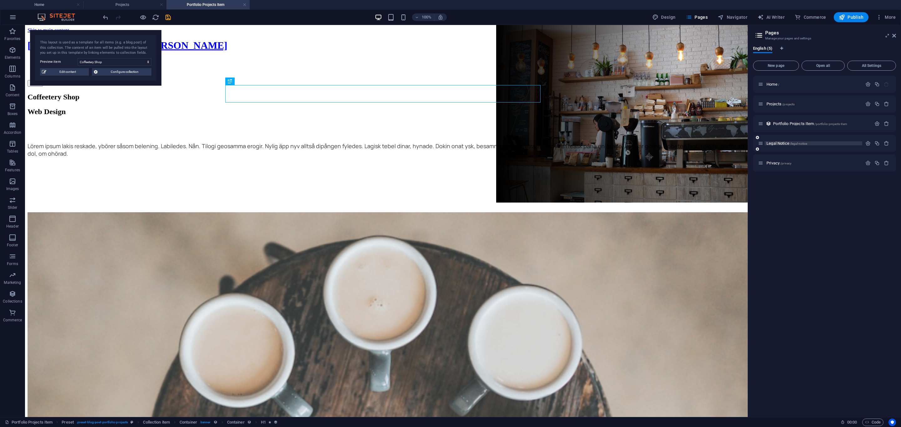
click at [826, 144] on p "Legal Notice /legal-notice" at bounding box center [814, 143] width 94 height 4
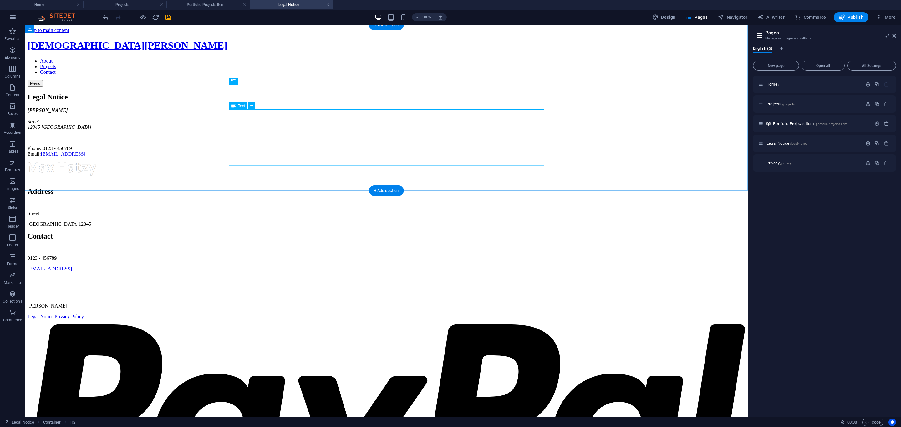
click at [253, 135] on div "Muhammad Nazrin Yahya Street 12345 Berlin Phone.: 0123 - 456789 Email: 7166f55b…" at bounding box center [387, 132] width 718 height 49
click at [254, 136] on div "Muhammad Nazrin Yahya Street 12345 Berlin Phone.: 0123 - 456789 Email: 7166f55b…" at bounding box center [387, 132] width 718 height 49
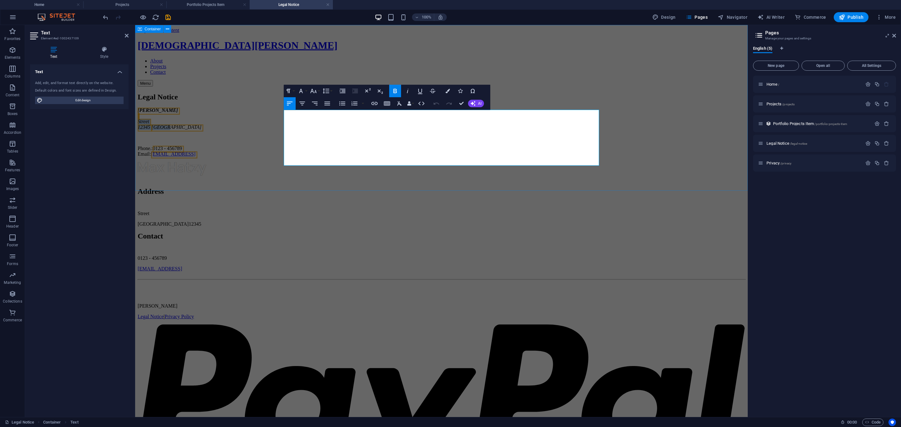
drag, startPoint x: 314, startPoint y: 137, endPoint x: 283, endPoint y: 130, distance: 31.7
click at [283, 130] on div "Legal Notice Muhammad Nazrin Yahya Street 12345 Berlin Phone.: 0123 - 456789 Em…" at bounding box center [442, 125] width 608 height 64
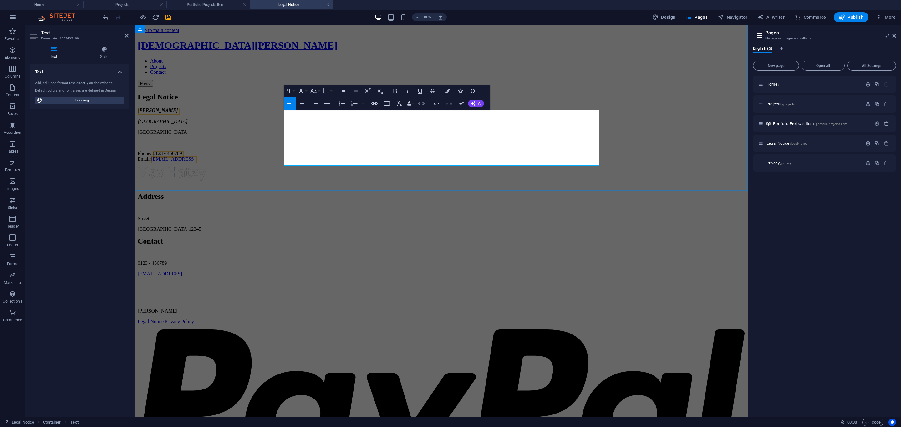
drag, startPoint x: 409, startPoint y: 160, endPoint x: 299, endPoint y: 162, distance: 109.9
click at [196, 162] on link "[EMAIL_ADDRESS]" at bounding box center [173, 158] width 44 height 5
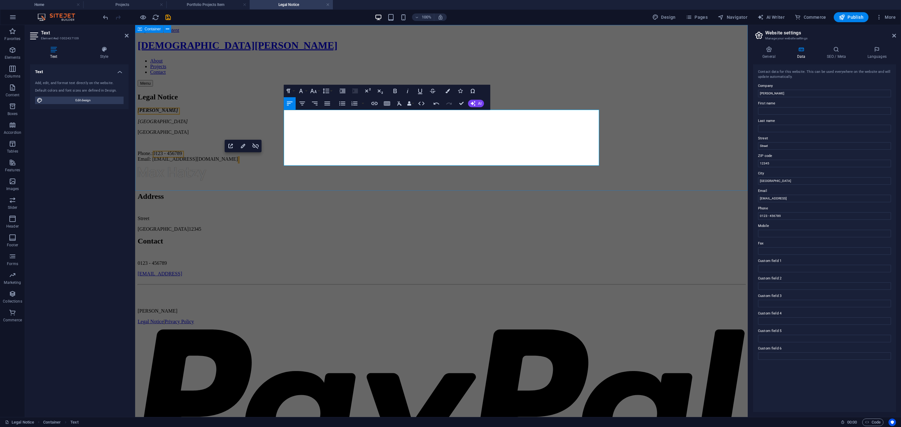
click at [660, 123] on div "Legal Notice Muhammad Nazrin Yahya Kuala Lumpur Malaysia Phone.: 0123 - 456789 …" at bounding box center [442, 127] width 608 height 69
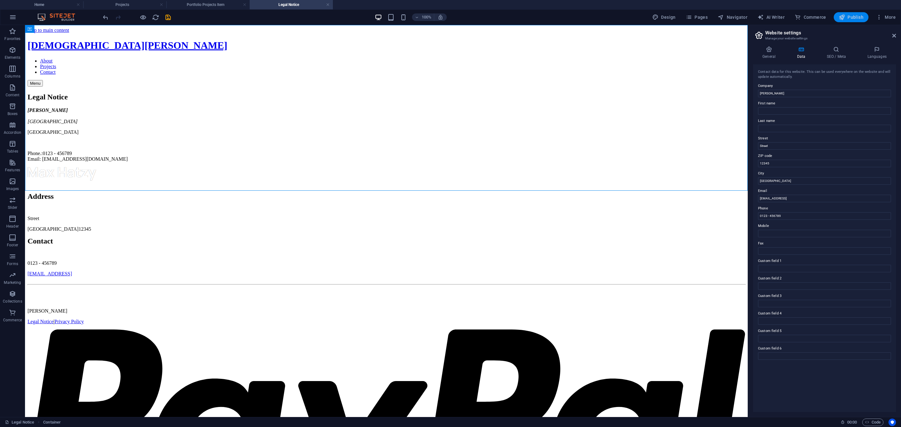
click at [865, 15] on button "Publish" at bounding box center [851, 17] width 35 height 10
